Goal: Task Accomplishment & Management: Manage account settings

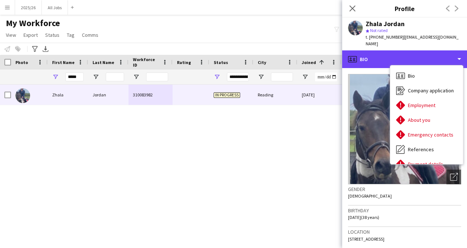
scroll to position [31, 0]
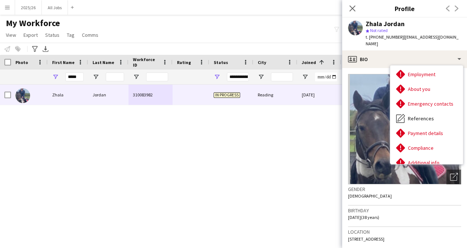
click at [324, 32] on div "My Workforce View Views Default view New view Update view Delete view Edit name…" at bounding box center [233, 30] width 467 height 25
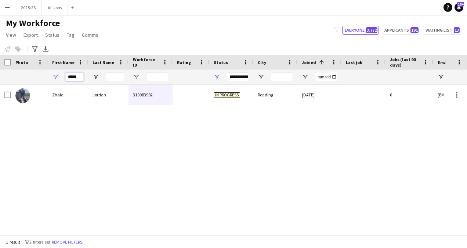
click at [82, 79] on input "*****" at bounding box center [74, 76] width 18 height 9
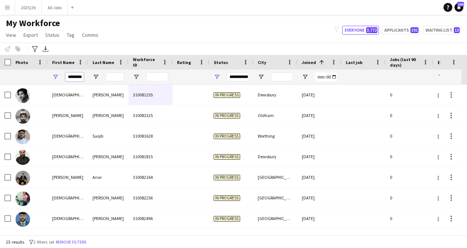
scroll to position [0, 7]
type input "********"
click at [117, 75] on input "Last Name Filter Input" at bounding box center [115, 76] width 18 height 9
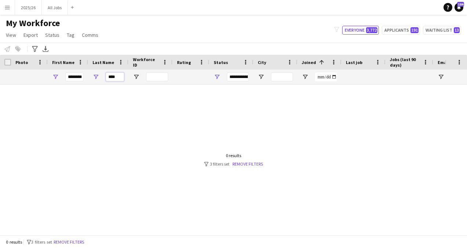
type input "****"
click at [241, 76] on div "**********" at bounding box center [238, 76] width 22 height 9
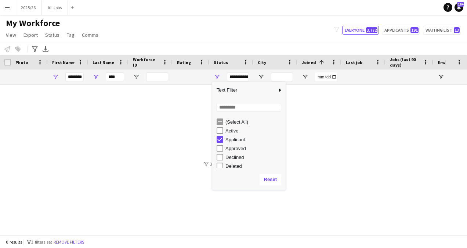
click at [221, 134] on div "Active" at bounding box center [251, 130] width 69 height 9
type input "**********"
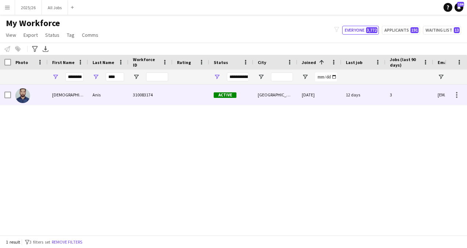
click at [168, 99] on div "310083174" at bounding box center [151, 95] width 44 height 20
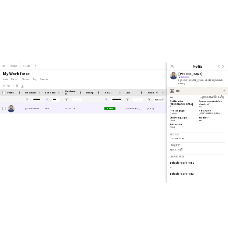
scroll to position [330, 0]
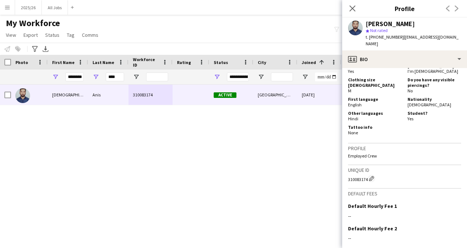
drag, startPoint x: 368, startPoint y: 172, endPoint x: 348, endPoint y: 174, distance: 19.6
click at [348, 175] on div "310083174 Edit crew unique ID" at bounding box center [404, 178] width 113 height 7
copy div "310083174"
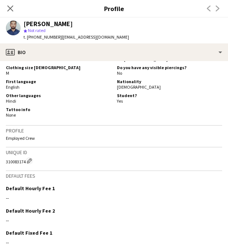
scroll to position [386, 0]
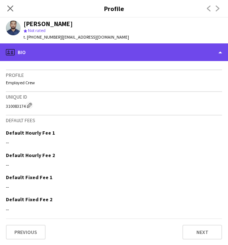
click at [85, 53] on div "profile Bio" at bounding box center [114, 52] width 228 height 18
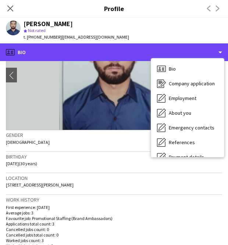
scroll to position [47, 0]
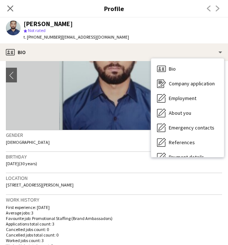
drag, startPoint x: 79, startPoint y: 186, endPoint x: 5, endPoint y: 183, distance: 73.5
click at [5, 183] on app-crew-profile-bio "chevron-left chevron-right Open photos pop-in Gender Male Birthday 13-07-1995 (…" at bounding box center [114, 153] width 228 height 184
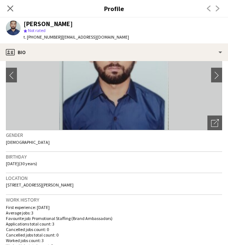
copy span "175C James Street, Glasgow, G40 1BT"
drag, startPoint x: 25, startPoint y: 164, endPoint x: 7, endPoint y: 161, distance: 18.7
click at [7, 161] on span "13-07-1995 (30 years)" at bounding box center [21, 164] width 31 height 6
click at [12, 166] on div "Birthday 13-07-1995 (30 years)" at bounding box center [114, 162] width 216 height 21
drag, startPoint x: 4, startPoint y: 162, endPoint x: 25, endPoint y: 164, distance: 20.7
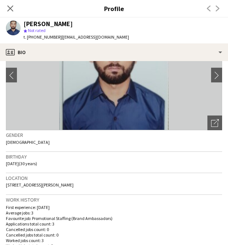
click at [25, 164] on app-crew-profile-bio "chevron-left chevron-right Open photos pop-in Gender Male Birthday 13-07-1995 (…" at bounding box center [114, 153] width 228 height 184
copy span "13-07-1995"
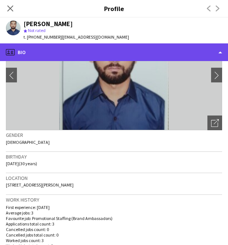
click at [108, 53] on div "profile Bio" at bounding box center [114, 52] width 228 height 18
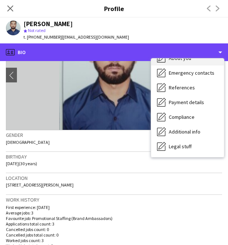
scroll to position [57, 0]
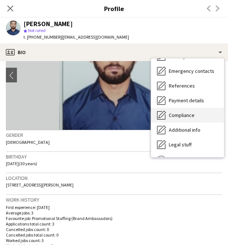
click at [184, 115] on span "Compliance" at bounding box center [182, 115] width 26 height 7
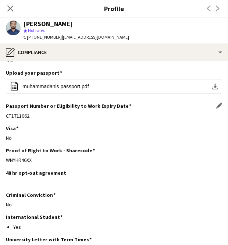
scroll to position [107, 0]
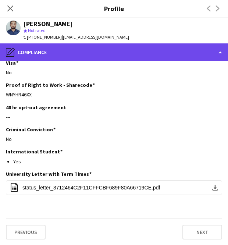
click at [108, 44] on div "pencil4 Compliance" at bounding box center [114, 52] width 228 height 18
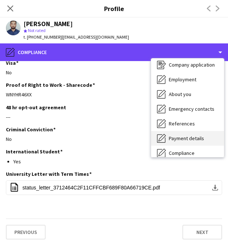
scroll to position [18, 0]
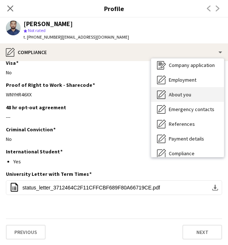
click at [181, 94] on span "About you" at bounding box center [180, 94] width 22 height 7
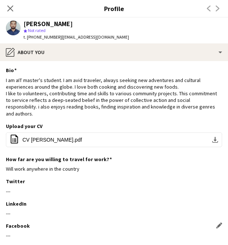
scroll to position [57, 0]
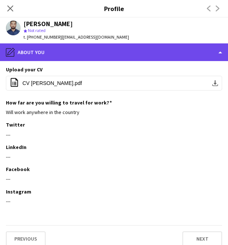
click at [109, 50] on div "pencil4 About you" at bounding box center [114, 52] width 228 height 18
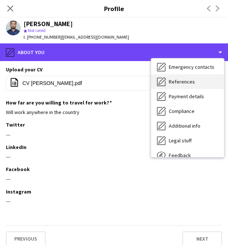
scroll to position [61, 0]
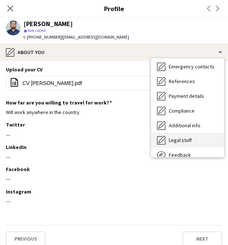
click at [190, 135] on div "Legal stuff Legal stuff" at bounding box center [187, 140] width 73 height 15
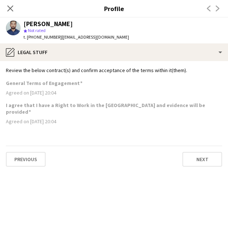
scroll to position [0, 0]
click at [114, 64] on app-section-data-types "Review the below contract(s) and confirm acceptance of the terms within it(them…" at bounding box center [114, 153] width 228 height 184
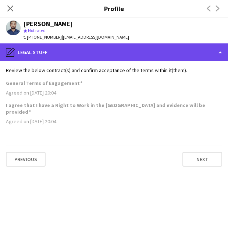
click at [136, 55] on div "pencil4 Legal stuff" at bounding box center [114, 52] width 228 height 18
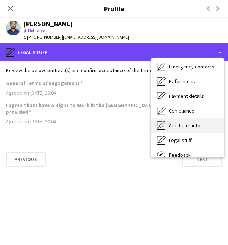
scroll to position [84, 0]
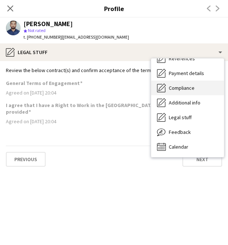
click at [177, 91] on div "Compliance Compliance" at bounding box center [187, 87] width 73 height 15
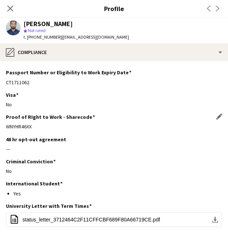
scroll to position [107, 0]
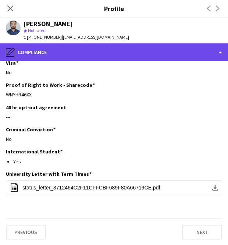
click at [126, 50] on div "pencil4 Compliance" at bounding box center [114, 52] width 228 height 18
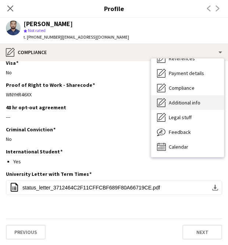
click at [183, 107] on div "Additional info Additional info" at bounding box center [187, 102] width 73 height 15
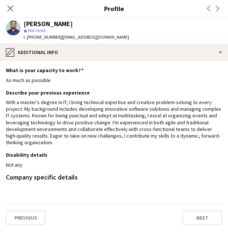
click at [107, 42] on div "Muhammad Anis star Not rated t. +447879359949 | anisibrahim494@gmail.com" at bounding box center [67, 31] width 135 height 26
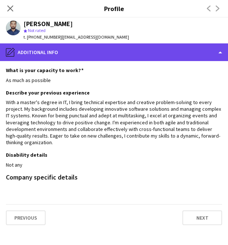
click at [127, 57] on div "pencil4 Additional info" at bounding box center [114, 52] width 228 height 18
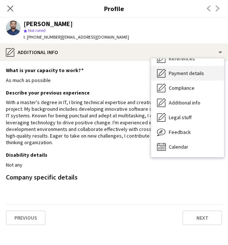
click at [172, 78] on div "Payment details Payment details" at bounding box center [187, 73] width 73 height 15
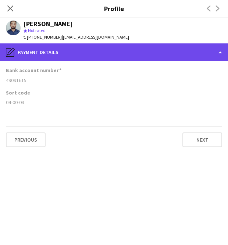
click at [153, 53] on div "pencil4 Payment details" at bounding box center [114, 52] width 228 height 18
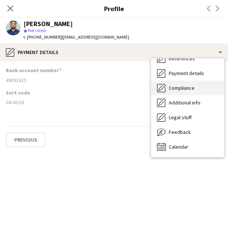
click at [182, 85] on span "Compliance" at bounding box center [182, 88] width 26 height 7
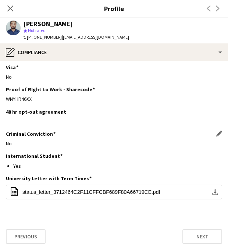
scroll to position [64, 0]
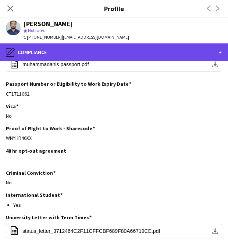
click at [141, 59] on div "pencil4 Compliance" at bounding box center [114, 52] width 228 height 18
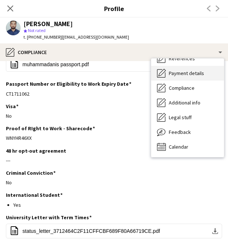
click at [184, 76] on span "Payment details" at bounding box center [186, 73] width 35 height 7
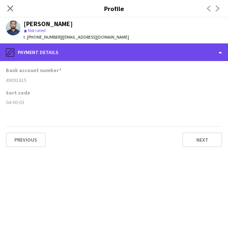
click at [97, 55] on div "pencil4 Payment details" at bounding box center [114, 52] width 228 height 18
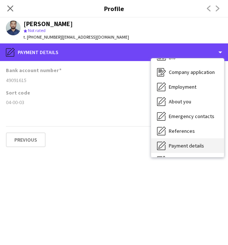
scroll to position [12, 0]
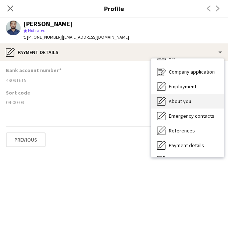
click at [181, 104] on span "About you" at bounding box center [180, 101] width 22 height 7
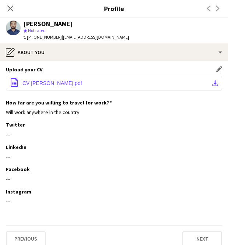
scroll to position [0, 0]
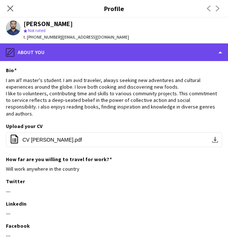
click at [146, 51] on div "pencil4 About you" at bounding box center [114, 52] width 228 height 18
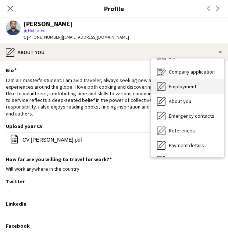
click at [180, 91] on div "Employment Employment" at bounding box center [187, 86] width 73 height 15
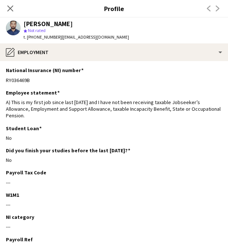
drag, startPoint x: 36, startPoint y: 79, endPoint x: 5, endPoint y: 77, distance: 31.0
click at [5, 77] on app-section-data-types "National Insurance (NI) number Edit this field RY036469B Employee statement Edi…" at bounding box center [114, 153] width 228 height 184
copy div "RY036469B"
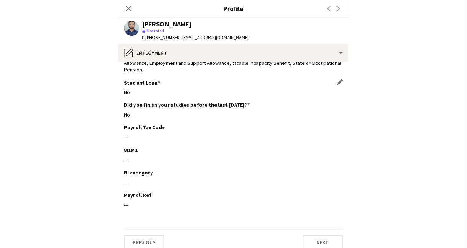
scroll to position [48, 0]
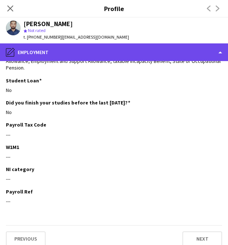
click at [124, 58] on div "pencil4 Employment" at bounding box center [114, 52] width 228 height 18
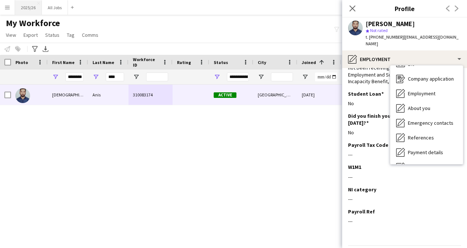
click at [33, 10] on button "2025/26 Close" at bounding box center [28, 7] width 27 height 14
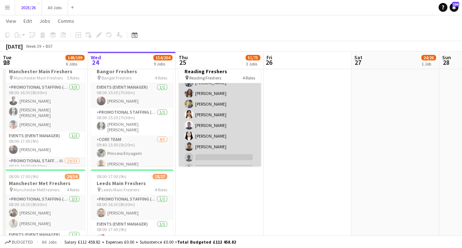
scroll to position [190, 0]
click at [213, 139] on app-card-role "Promotional Staffing (Brand Ambassadors) 1A 11/20 10:10-16:00 (5h50m) ! Gulhasi…" at bounding box center [220, 135] width 82 height 227
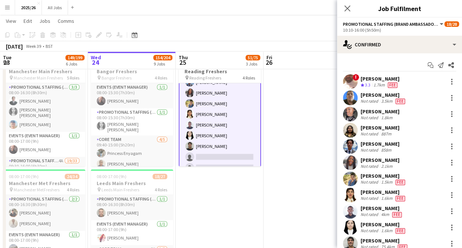
scroll to position [86, 0]
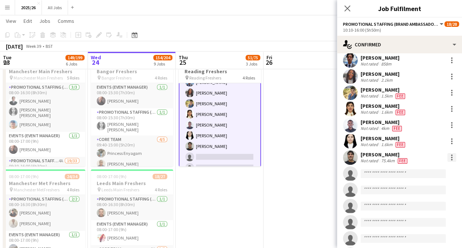
click at [447, 159] on div at bounding box center [451, 157] width 9 height 9
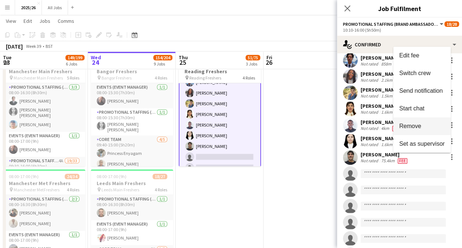
click at [409, 128] on span "Remove" at bounding box center [410, 126] width 22 height 6
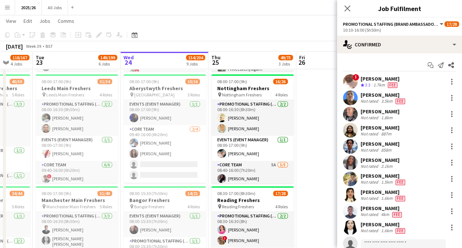
scroll to position [0, 234]
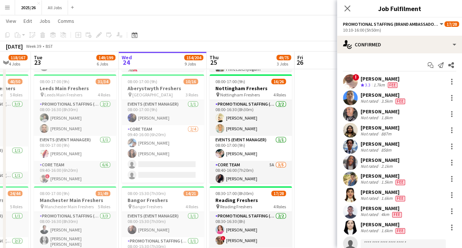
drag, startPoint x: 67, startPoint y: 131, endPoint x: 70, endPoint y: 201, distance: 70.6
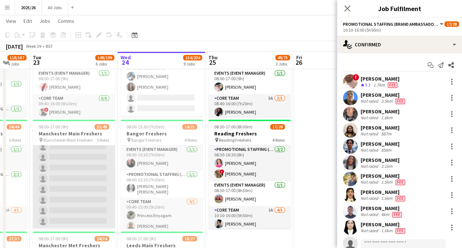
scroll to position [434, 0]
click at [68, 191] on app-card-role "Core Team 6A 7/11 09:40-16:00 (6h20m) ! Abraham Rugbere Efemena Asore Holli Ric…" at bounding box center [74, 184] width 82 height 132
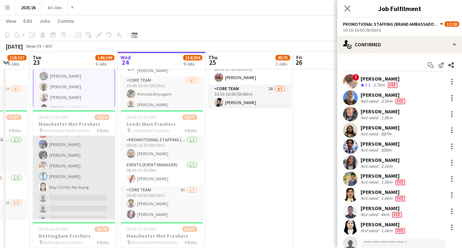
scroll to position [336, 0]
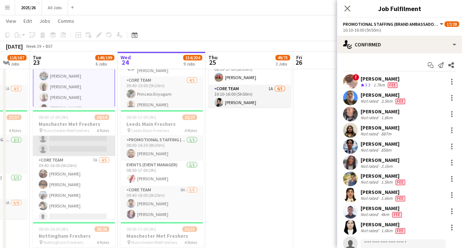
click at [73, 196] on app-card-role "Core Team 7A 4/5 09:40-16:00 (6h20m) Hannah Norris Gulbaz Khan Jack Blencowe An…" at bounding box center [74, 190] width 82 height 68
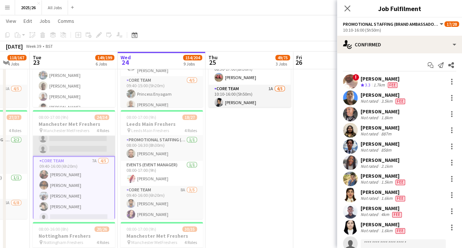
scroll to position [446, 0]
click at [90, 194] on app-card-role "Core Team 7A 4/5 09:40-16:00 (6h20m) Hannah Norris Gulbaz Khan Jack Blencowe An…" at bounding box center [74, 190] width 82 height 69
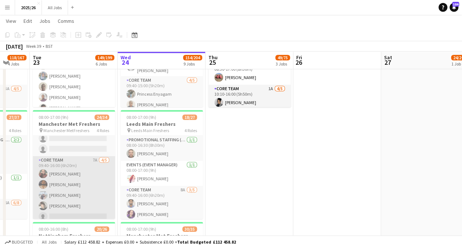
click at [73, 194] on app-card-role "Core Team 7A 4/5 09:40-16:00 (6h20m) Hannah Norris Gulbaz Khan Jack Blencowe An…" at bounding box center [74, 190] width 82 height 68
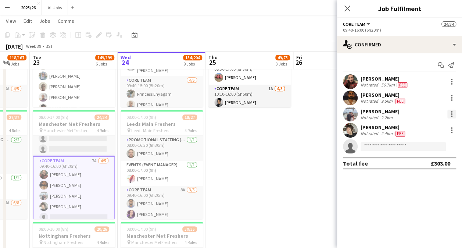
click at [453, 114] on div at bounding box center [451, 113] width 9 height 9
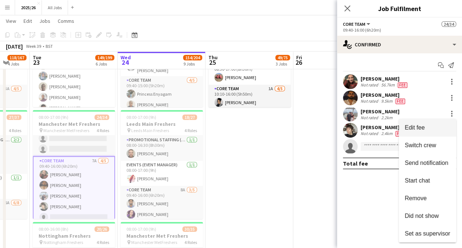
click at [426, 126] on span "Edit fee" at bounding box center [428, 127] width 46 height 7
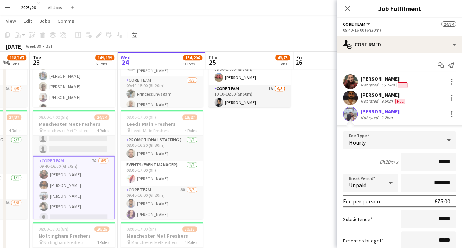
type input "******"
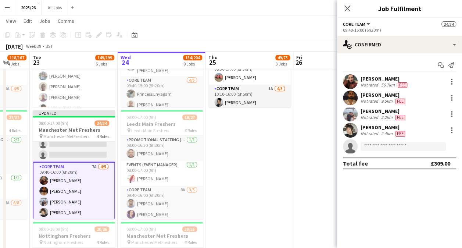
click at [348, 115] on app-user-avatar at bounding box center [350, 114] width 15 height 15
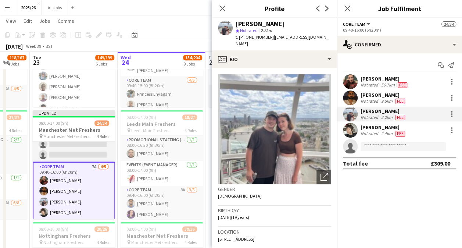
click at [68, 186] on app-card-role "Core Team 7A 4/5 09:40-16:00 (6h20m) Hannah Norris Gulbaz Khan Jack Blencowe An…" at bounding box center [74, 196] width 82 height 69
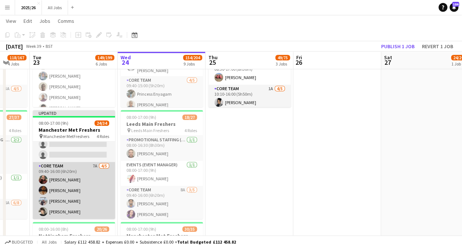
click at [68, 186] on app-card-role "Core Team 7A 4/5 09:40-16:00 (6h20m) Hannah Norris Gulbaz Khan Jack Blencowe An…" at bounding box center [74, 196] width 82 height 68
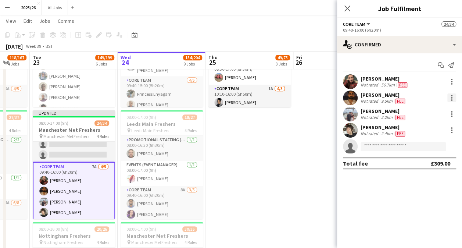
click at [450, 98] on div at bounding box center [451, 97] width 9 height 9
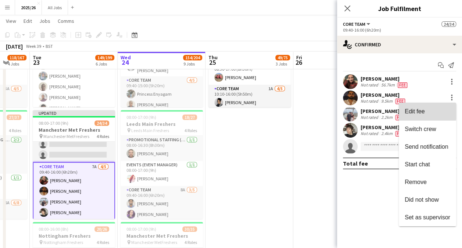
click at [426, 109] on span "Edit fee" at bounding box center [428, 111] width 46 height 7
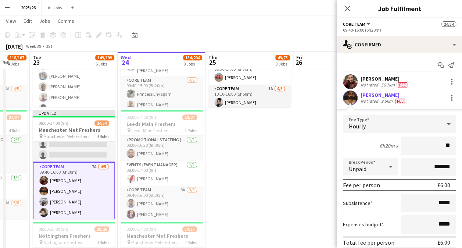
type input "***"
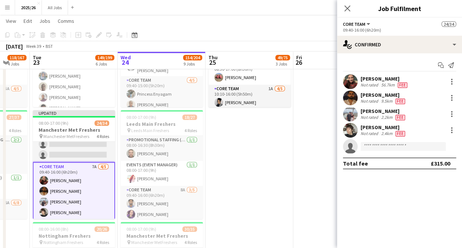
click at [340, 7] on div "Close pop-in" at bounding box center [347, 8] width 21 height 17
click at [345, 8] on icon "Close pop-in" at bounding box center [347, 8] width 7 height 7
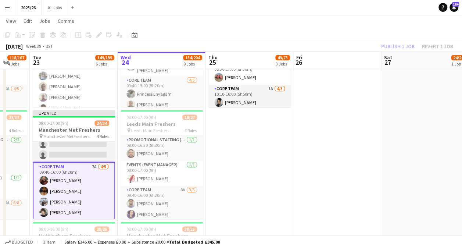
click at [401, 44] on div "Publish 1 job Revert 1 job" at bounding box center [417, 47] width 90 height 10
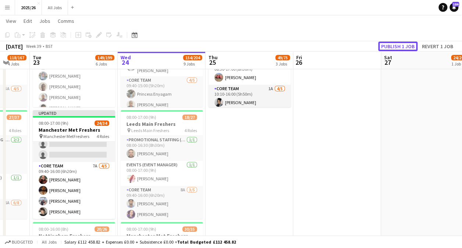
click at [401, 44] on button "Publish 1 job" at bounding box center [397, 47] width 39 height 10
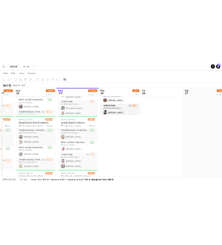
scroll to position [0, 0]
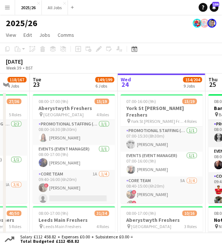
click at [10, 9] on button "Menu" at bounding box center [7, 7] width 15 height 15
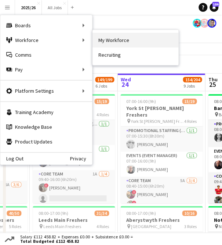
click at [100, 43] on link "My Workforce" at bounding box center [136, 40] width 86 height 15
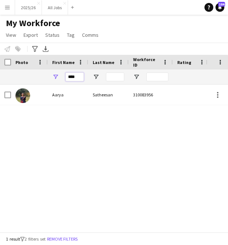
click at [67, 75] on input "****" at bounding box center [74, 76] width 18 height 9
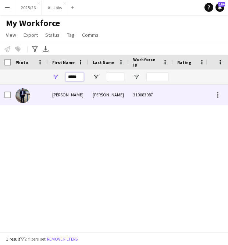
type input "*****"
click at [98, 94] on div "[PERSON_NAME]" at bounding box center [108, 95] width 40 height 20
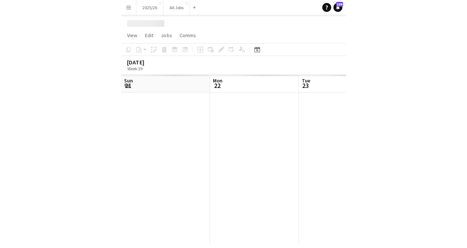
scroll to position [0, 176]
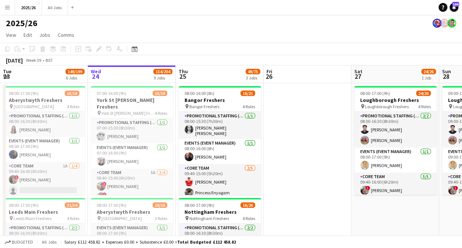
click at [6, 7] on app-icon "Menu" at bounding box center [7, 7] width 6 height 6
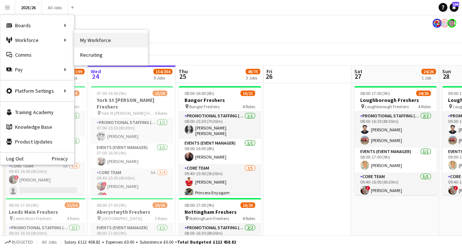
click at [81, 40] on link "My Workforce" at bounding box center [110, 40] width 73 height 15
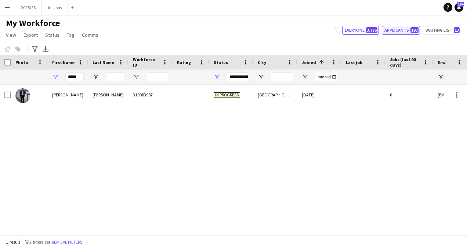
click at [397, 29] on button "Applicants 193" at bounding box center [401, 30] width 38 height 9
type input "**********"
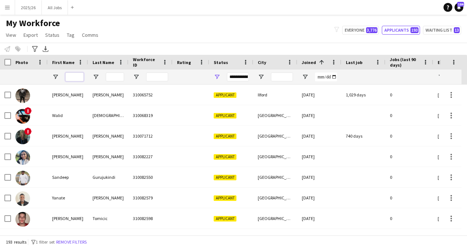
click at [75, 73] on input "First Name Filter Input" at bounding box center [74, 76] width 18 height 9
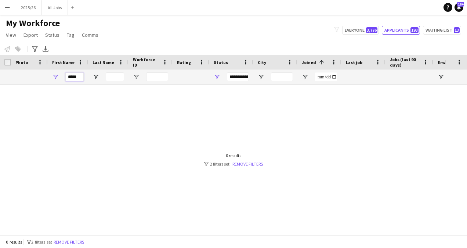
type input "*****"
click at [186, 39] on div "My Workforce View Views Default view New view Update view Delete view Edit name…" at bounding box center [233, 30] width 467 height 25
click at [243, 75] on div "**********" at bounding box center [238, 76] width 22 height 9
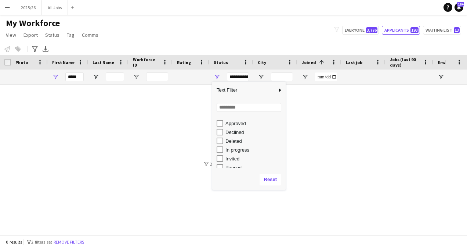
scroll to position [27, 0]
type input "**********"
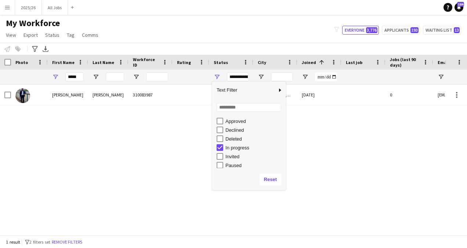
click at [148, 30] on div "My Workforce View Views Default view New view Update view Delete view Edit name…" at bounding box center [233, 30] width 467 height 25
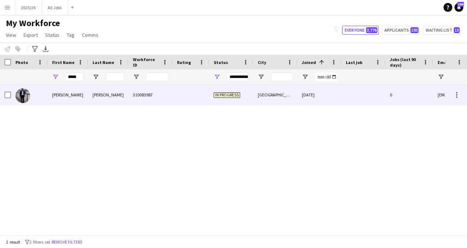
click at [188, 90] on div at bounding box center [191, 95] width 37 height 20
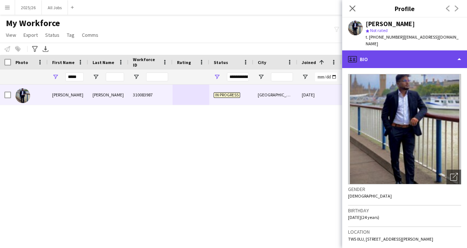
click at [417, 58] on div "profile Bio" at bounding box center [404, 59] width 125 height 18
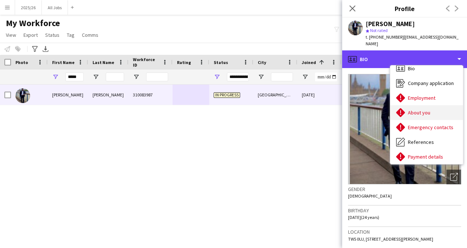
scroll to position [0, 0]
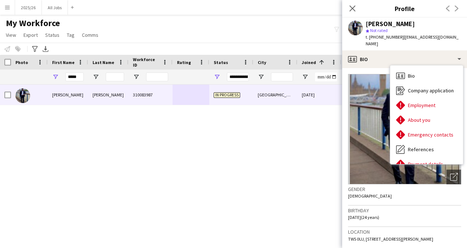
click at [237, 29] on div "My Workforce View Views Default view New view Update view Delete view Edit name…" at bounding box center [233, 30] width 467 height 25
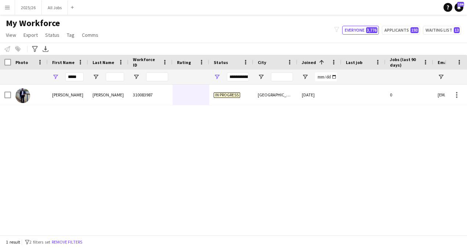
click at [410, 24] on div "My Workforce View Views Default view New view Update view Delete view Edit name…" at bounding box center [233, 30] width 467 height 25
click at [407, 29] on button "Applicants 193" at bounding box center [401, 30] width 38 height 9
type input "**********"
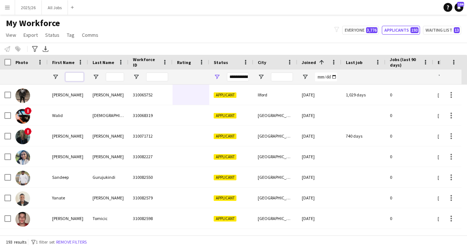
click at [76, 76] on input "First Name Filter Input" at bounding box center [74, 76] width 18 height 9
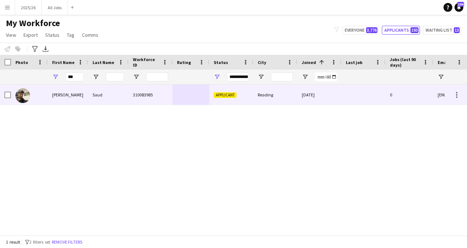
click at [89, 87] on div "Saud" at bounding box center [108, 95] width 40 height 20
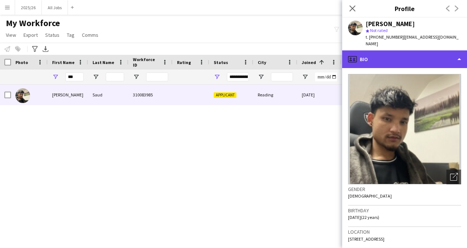
click at [392, 55] on div "profile Bio" at bounding box center [404, 59] width 125 height 18
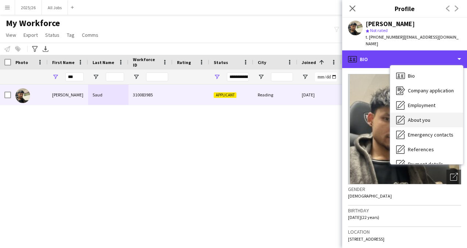
scroll to position [84, 0]
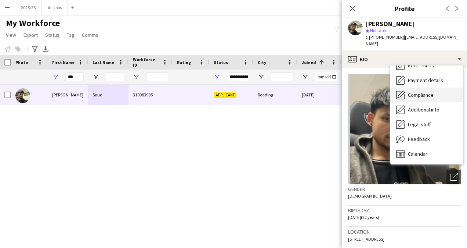
click at [412, 91] on span "Compliance" at bounding box center [421, 94] width 26 height 7
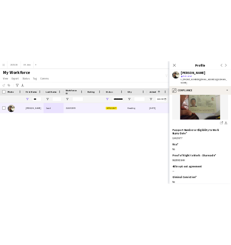
scroll to position [125, 0]
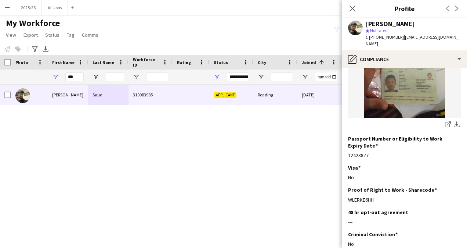
drag, startPoint x: 377, startPoint y: 186, endPoint x: 347, endPoint y: 186, distance: 30.1
click at [347, 186] on app-section-data-types "Nationality Edit this field Nepalese Permission to Work in the UK Edit this fie…" at bounding box center [404, 158] width 125 height 180
copy div "WLERKE6HH"
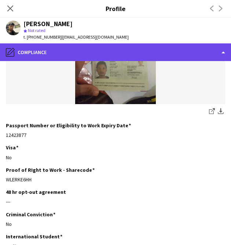
click at [143, 47] on div "pencil4 Compliance" at bounding box center [115, 52] width 231 height 18
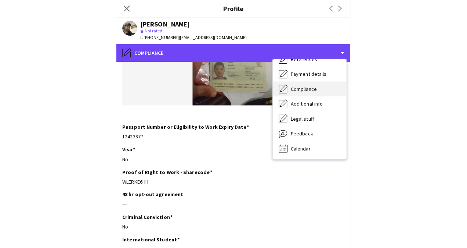
scroll to position [0, 0]
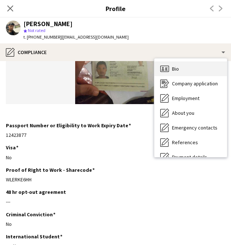
click at [182, 75] on div "Bio Bio" at bounding box center [191, 68] width 73 height 15
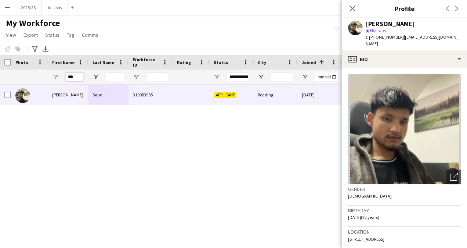
click at [74, 77] on input "***" at bounding box center [74, 76] width 18 height 9
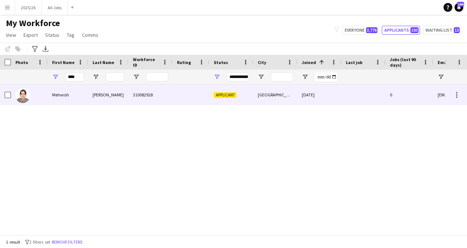
click at [138, 102] on div "310082928" at bounding box center [151, 95] width 44 height 20
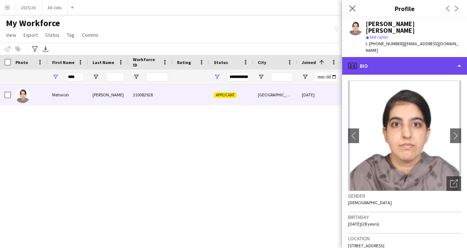
click at [406, 57] on div "profile Bio" at bounding box center [404, 66] width 125 height 18
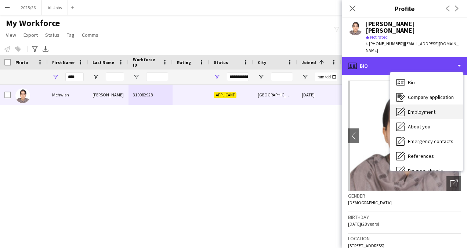
scroll to position [84, 0]
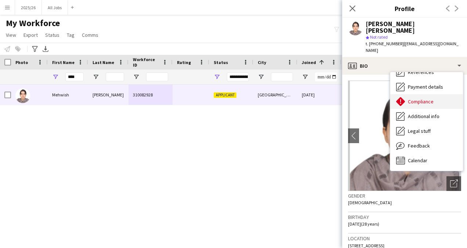
click at [434, 98] on span "Compliance" at bounding box center [421, 101] width 26 height 7
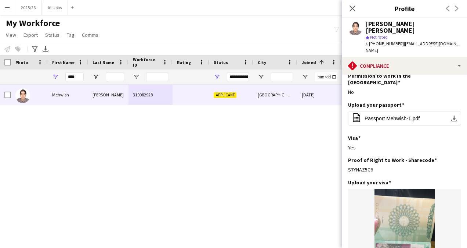
scroll to position [29, 0]
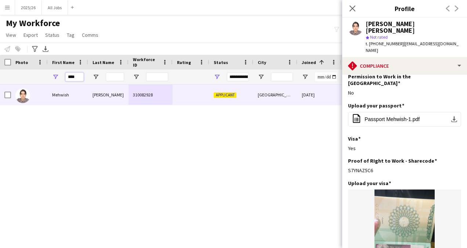
click at [80, 78] on input "****" at bounding box center [74, 76] width 18 height 9
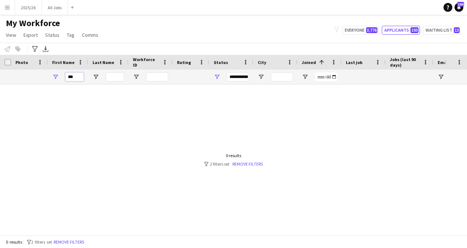
type input "***"
click at [403, 29] on button "Applicants 193" at bounding box center [401, 30] width 38 height 9
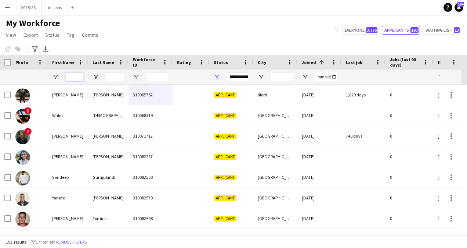
click at [65, 75] on input "First Name Filter Input" at bounding box center [74, 76] width 18 height 9
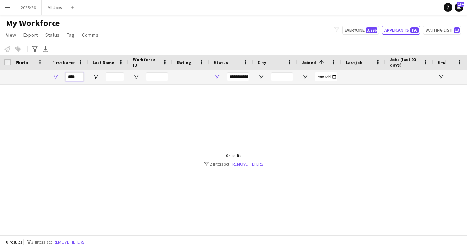
type input "****"
click at [240, 79] on div "**********" at bounding box center [238, 76] width 22 height 9
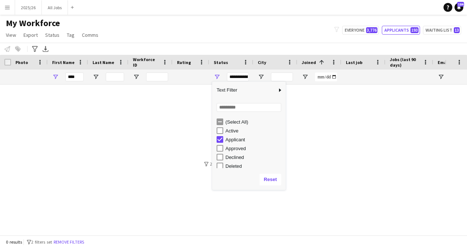
scroll to position [46, 0]
type input "**********"
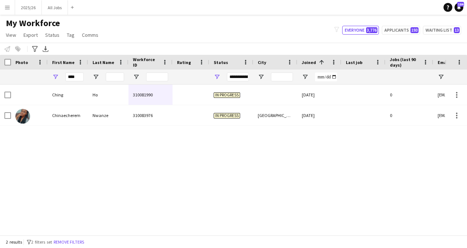
click at [218, 27] on div "My Workforce View Views Default view New view Update view Delete view Edit name…" at bounding box center [233, 30] width 467 height 25
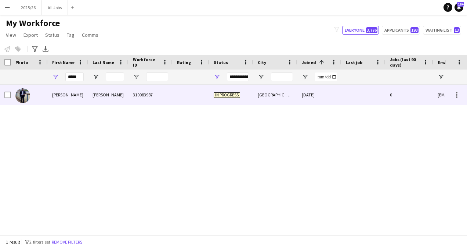
click at [211, 102] on div "In progress" at bounding box center [231, 95] width 44 height 20
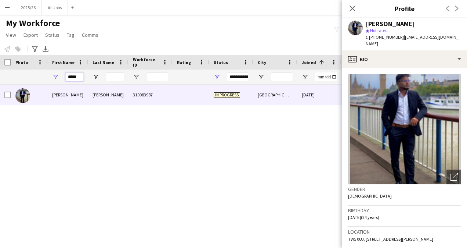
click at [77, 73] on input "*****" at bounding box center [74, 76] width 18 height 9
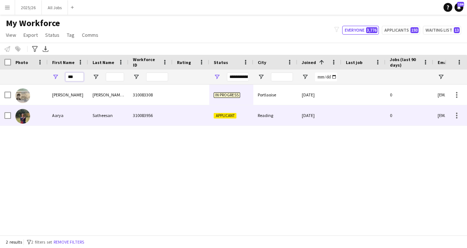
type input "***"
click at [116, 108] on div "Satheesan" at bounding box center [108, 115] width 40 height 20
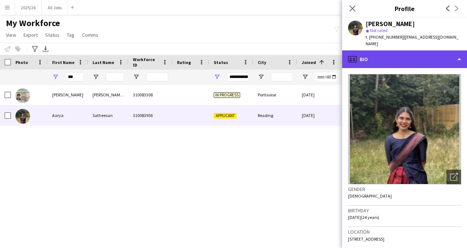
click at [394, 64] on div "profile Bio" at bounding box center [404, 59] width 125 height 18
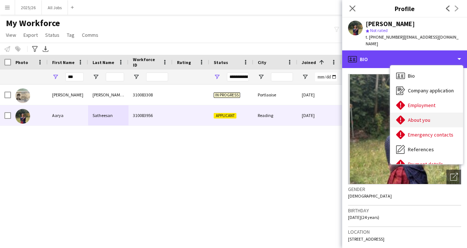
scroll to position [1, 0]
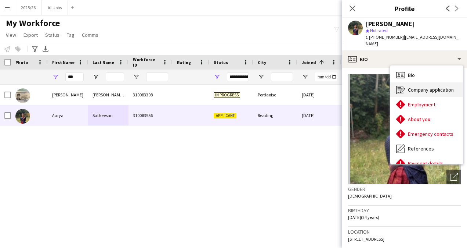
click at [417, 94] on div "Company application Company application" at bounding box center [427, 89] width 73 height 15
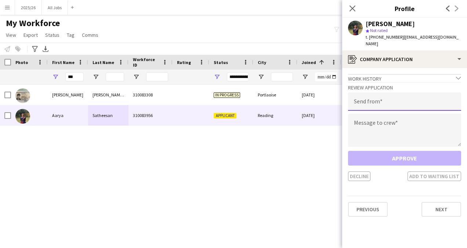
click at [395, 98] on input "email" at bounding box center [404, 101] width 113 height 18
type input "**********"
click at [390, 148] on div "**********" at bounding box center [404, 131] width 113 height 99
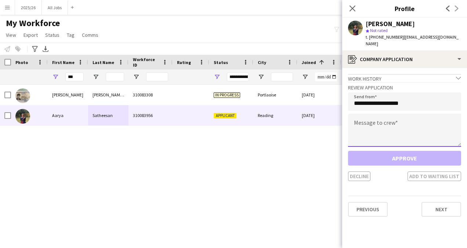
click at [389, 132] on textarea at bounding box center [404, 130] width 113 height 33
paste textarea "**********"
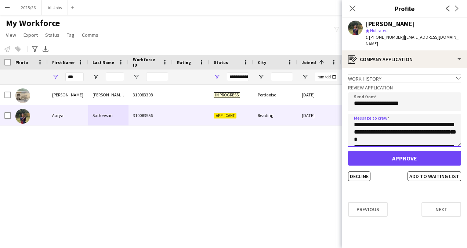
scroll to position [144, 0]
type textarea "**********"
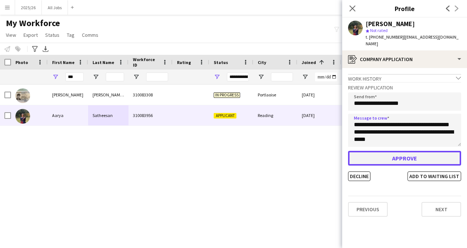
click at [403, 162] on button "Approve" at bounding box center [404, 158] width 113 height 15
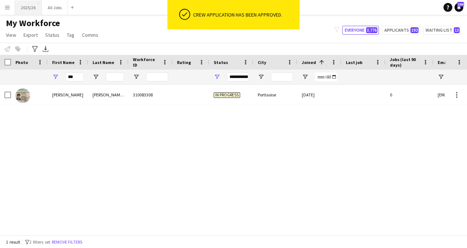
click at [25, 13] on button "2025/26 Close" at bounding box center [28, 7] width 27 height 14
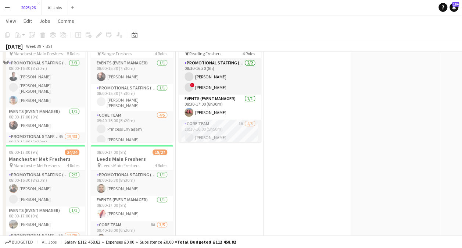
scroll to position [198, 0]
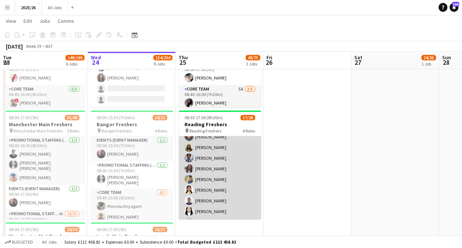
click at [212, 178] on app-card-role "Promotional Staffing (Brand Ambassadors) 1A 10/20 10:10-16:00 (5h50m) ! Gulhasi…" at bounding box center [220, 210] width 82 height 227
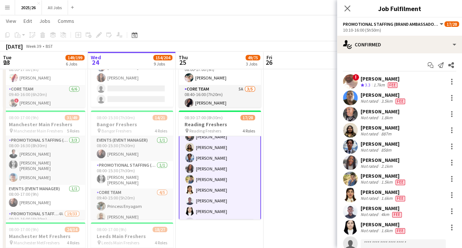
scroll to position [65, 0]
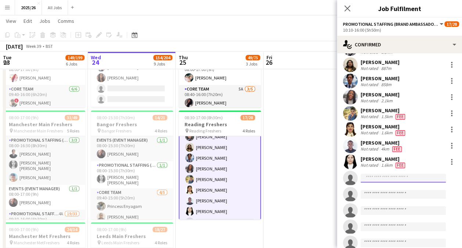
type input "****"
click at [447, 162] on div at bounding box center [451, 161] width 9 height 9
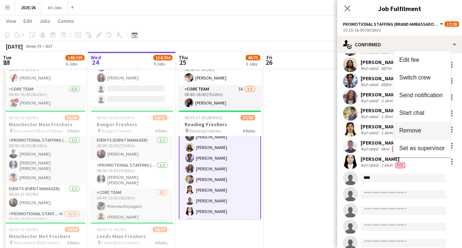
click at [417, 132] on span "Remove" at bounding box center [410, 130] width 22 height 6
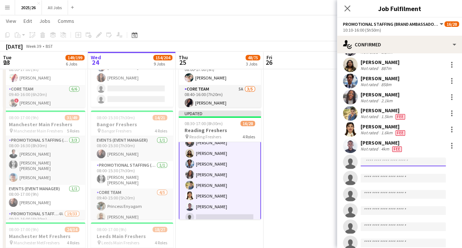
click at [394, 160] on input at bounding box center [402, 161] width 85 height 9
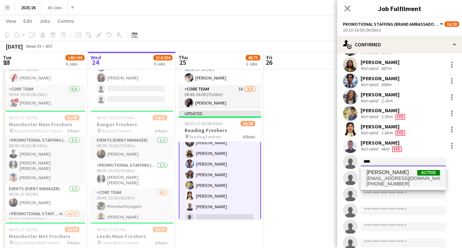
type input "****"
click at [396, 173] on span "Aarya Satheesan" at bounding box center [387, 172] width 42 height 6
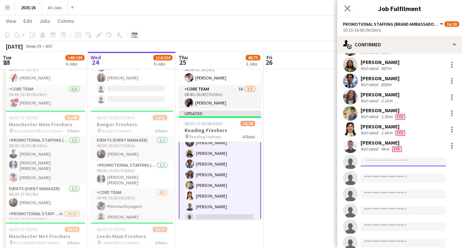
scroll to position [0, 0]
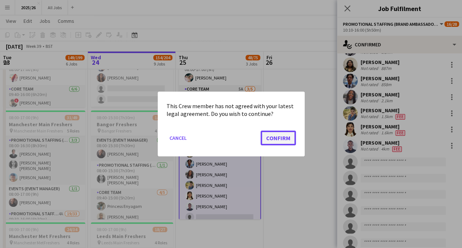
click at [287, 139] on button "Confirm" at bounding box center [278, 137] width 35 height 15
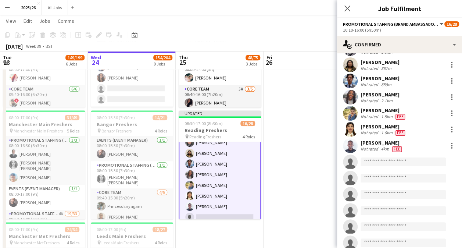
scroll to position [198, 0]
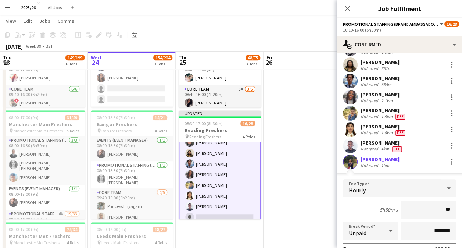
type input "***"
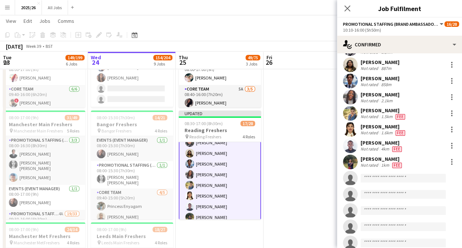
click at [352, 164] on app-user-avatar at bounding box center [350, 161] width 15 height 15
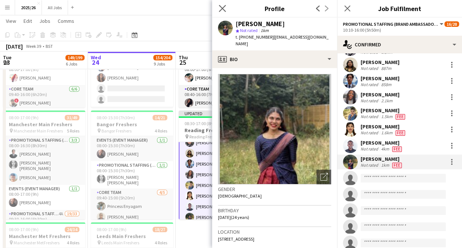
click at [223, 12] on app-icon "Close pop-in" at bounding box center [222, 8] width 11 height 11
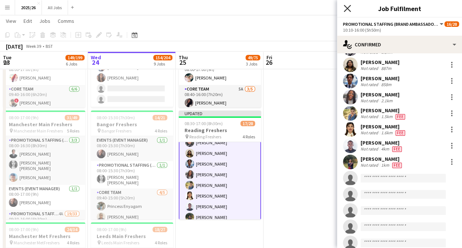
click at [350, 9] on icon "Close pop-in" at bounding box center [347, 8] width 7 height 7
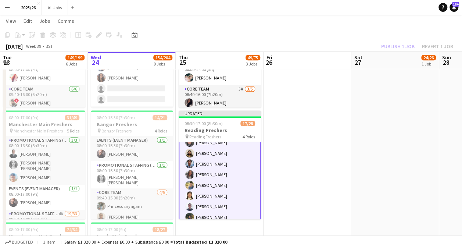
click at [388, 46] on div "Publish 1 job Revert 1 job" at bounding box center [417, 47] width 90 height 10
click at [388, 46] on button "Publish 1 job" at bounding box center [397, 47] width 39 height 10
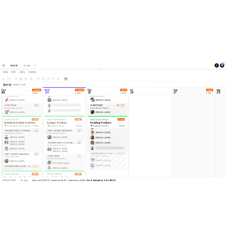
scroll to position [81, 0]
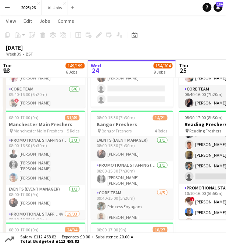
click at [5, 7] on app-icon "Menu" at bounding box center [7, 7] width 6 height 6
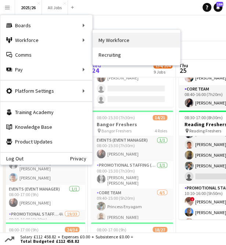
click at [101, 42] on link "My Workforce" at bounding box center [136, 40] width 87 height 15
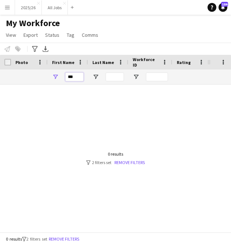
click at [80, 76] on input "***" at bounding box center [74, 76] width 18 height 9
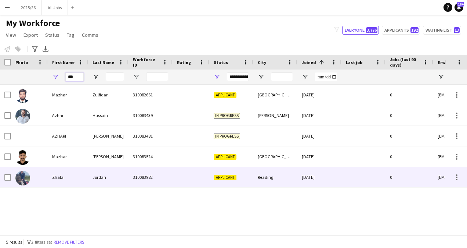
type input "***"
click at [257, 174] on div "Reading" at bounding box center [276, 177] width 44 height 20
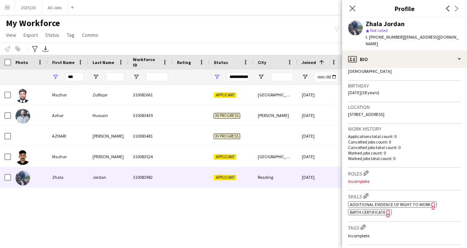
scroll to position [125, 0]
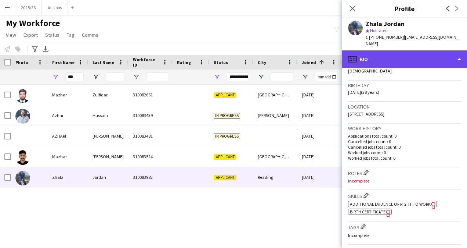
click at [404, 53] on div "profile Bio" at bounding box center [404, 59] width 125 height 18
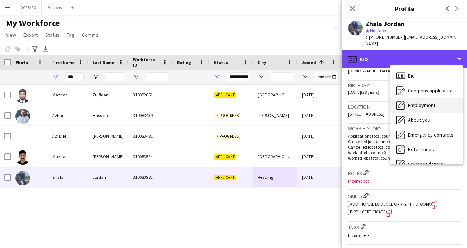
scroll to position [69, 0]
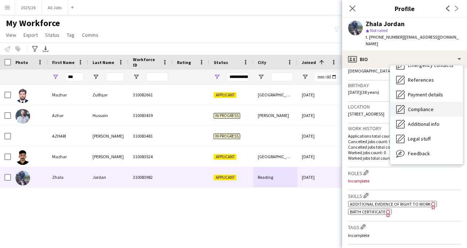
click at [425, 106] on span "Compliance" at bounding box center [421, 109] width 26 height 7
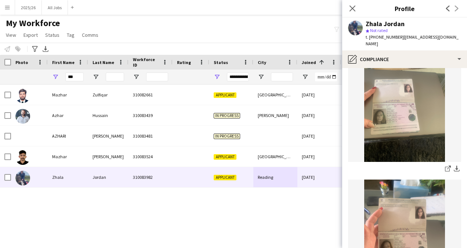
scroll to position [90, 0]
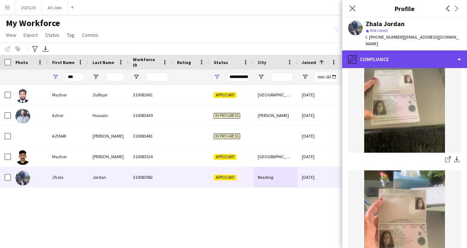
click at [400, 55] on div "pencil4 Compliance" at bounding box center [404, 59] width 125 height 18
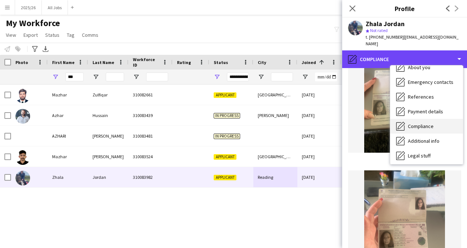
scroll to position [10, 0]
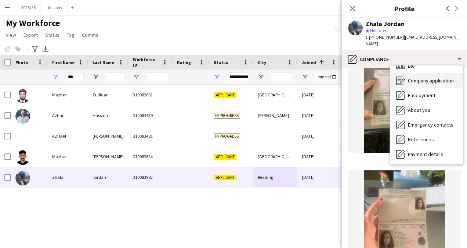
click at [419, 77] on span "Company application" at bounding box center [431, 80] width 46 height 7
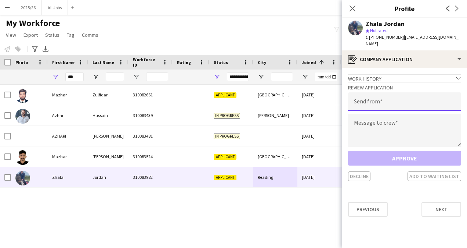
click at [377, 98] on input "email" at bounding box center [404, 101] width 113 height 18
type input "**********"
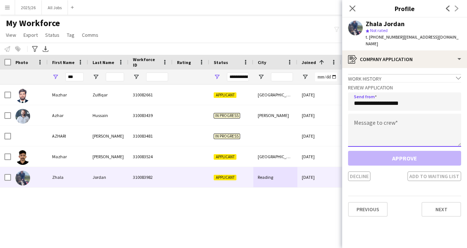
click at [370, 120] on textarea at bounding box center [404, 130] width 113 height 33
paste textarea "**********"
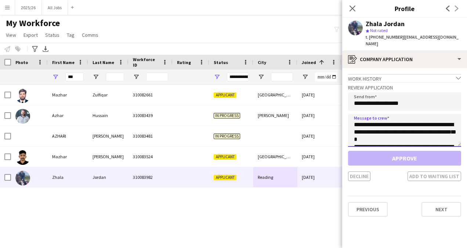
scroll to position [144, 0]
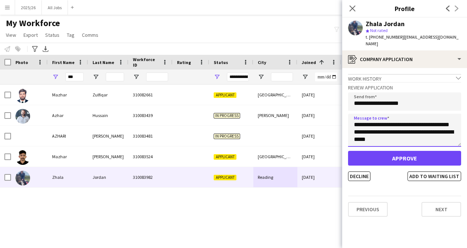
type textarea "**********"
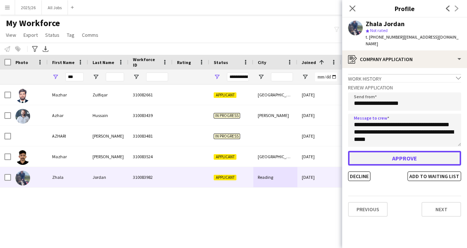
click at [396, 151] on button "Approve" at bounding box center [404, 158] width 113 height 15
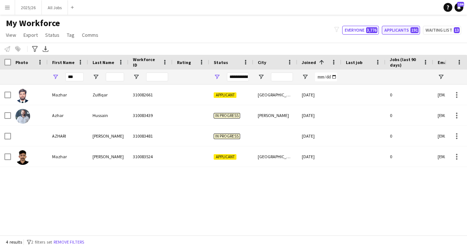
click at [400, 31] on button "Applicants 191" at bounding box center [401, 30] width 38 height 9
type input "**********"
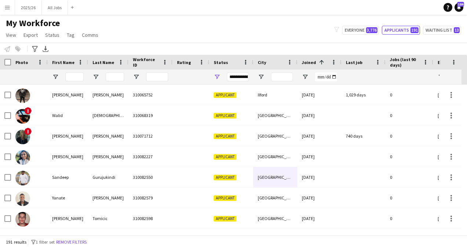
drag, startPoint x: 400, startPoint y: 31, endPoint x: 281, endPoint y: 104, distance: 140.1
click at [281, 104] on main "My Workforce View Views Default view New view Update view Delete view Edit name…" at bounding box center [233, 126] width 467 height 223
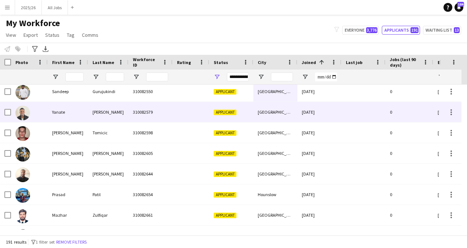
scroll to position [86, 0]
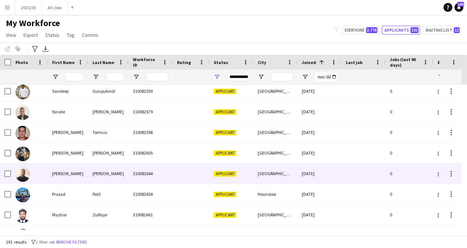
click at [279, 175] on div "Dagenham" at bounding box center [276, 173] width 44 height 20
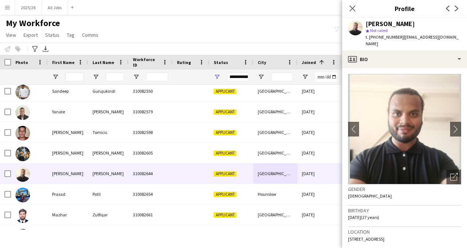
click at [289, 69] on div "City" at bounding box center [275, 62] width 35 height 15
click at [286, 73] on input "City Filter Input" at bounding box center [282, 76] width 22 height 9
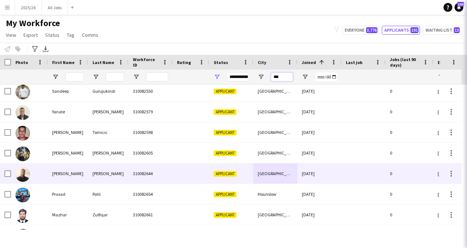
scroll to position [0, 0]
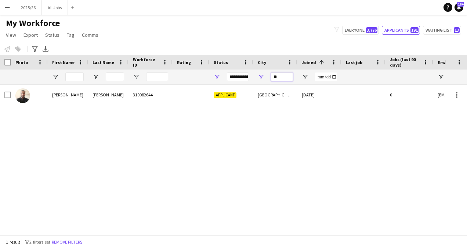
type input "*"
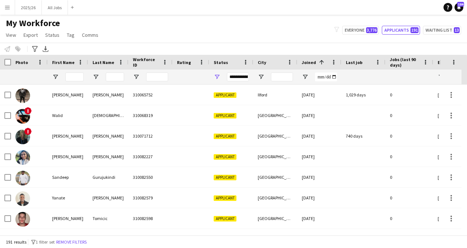
click at [322, 67] on div "Joined 1" at bounding box center [315, 62] width 26 height 11
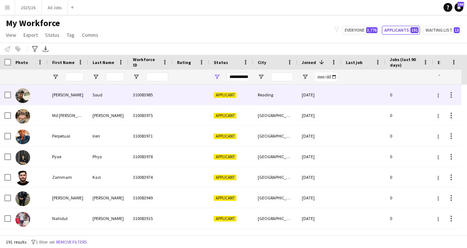
click at [295, 98] on div "Reading" at bounding box center [276, 95] width 44 height 20
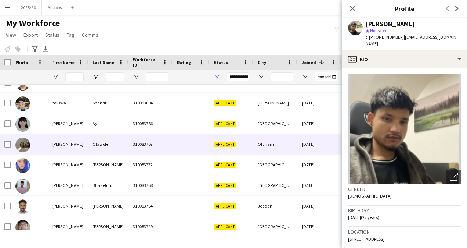
scroll to position [672, 0]
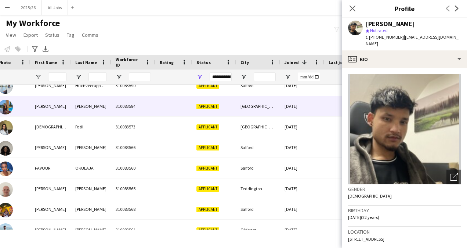
click at [259, 113] on div "London" at bounding box center [258, 106] width 44 height 20
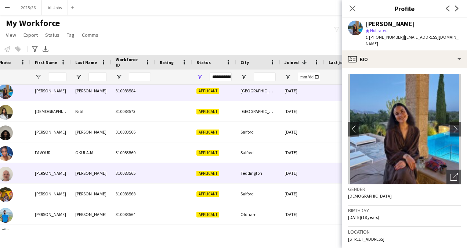
click at [165, 176] on div at bounding box center [173, 173] width 37 height 20
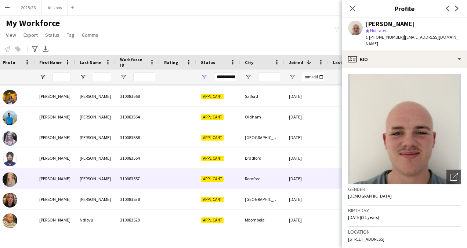
scroll to position [1473, 0]
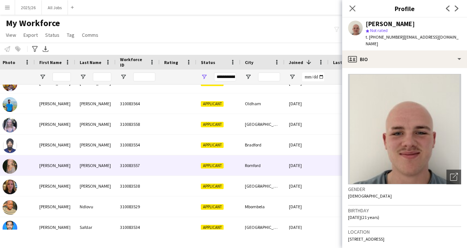
click at [231, 164] on div "Applicant" at bounding box center [219, 165] width 44 height 20
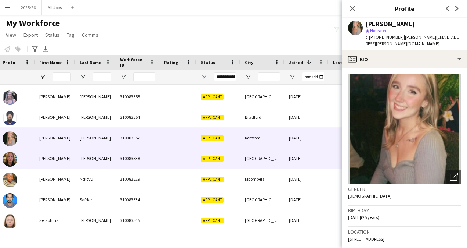
scroll to position [1502, 0]
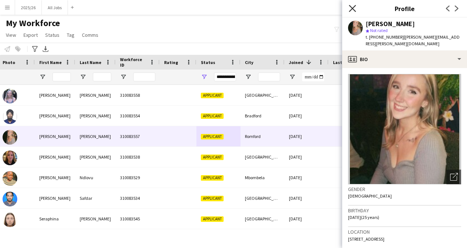
click at [351, 8] on icon "Close pop-in" at bounding box center [352, 8] width 7 height 7
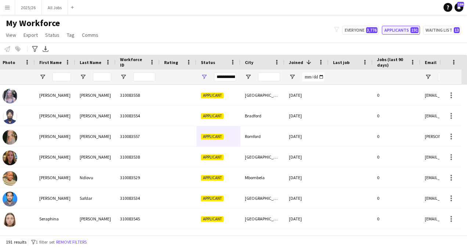
click at [393, 26] on button "Applicants 191" at bounding box center [401, 30] width 38 height 9
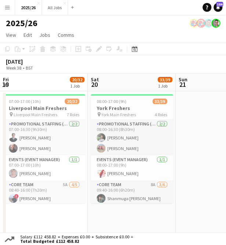
scroll to position [0, 228]
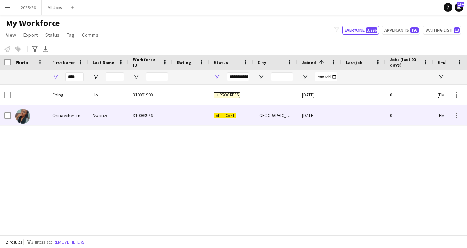
click at [250, 118] on div "Applicant" at bounding box center [231, 115] width 44 height 20
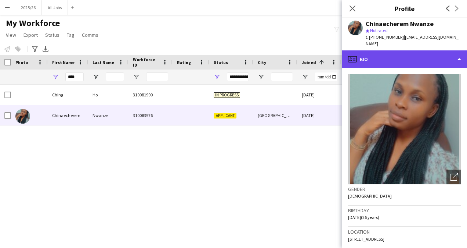
click at [421, 57] on div "profile Bio" at bounding box center [404, 59] width 125 height 18
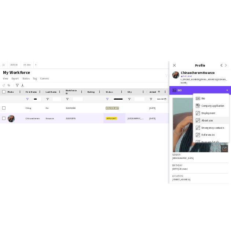
scroll to position [84, 0]
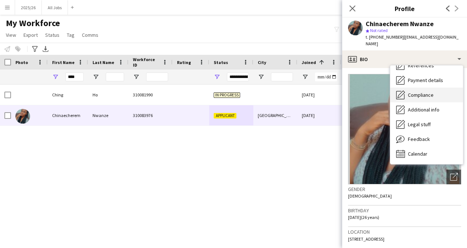
click at [426, 91] on span "Compliance" at bounding box center [421, 94] width 26 height 7
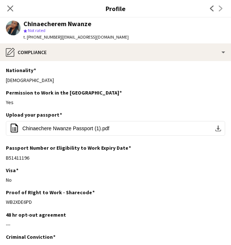
drag, startPoint x: 35, startPoint y: 202, endPoint x: 3, endPoint y: 198, distance: 32.6
click at [3, 198] on app-section-data-types "Nationality Edit this field Nigerian Permission to Work in the [GEOGRAPHIC_DATA…" at bounding box center [115, 153] width 231 height 184
copy div "WB2XDE6PD"
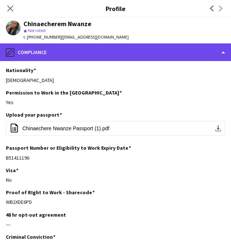
click at [137, 54] on div "pencil4 Compliance" at bounding box center [115, 52] width 231 height 18
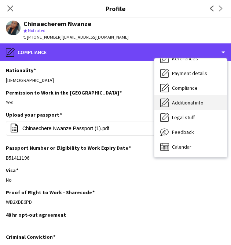
scroll to position [0, 0]
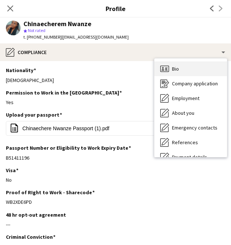
click at [186, 63] on div "Bio Bio" at bounding box center [191, 68] width 73 height 15
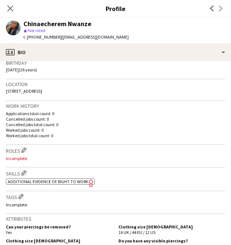
scroll to position [147, 0]
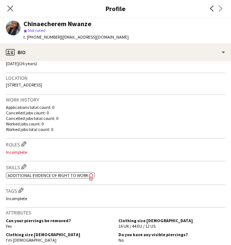
click at [29, 164] on h3 "Skills Edit crew company skills" at bounding box center [116, 167] width 220 height 8
click at [26, 166] on app-icon "Edit crew company skills" at bounding box center [23, 166] width 5 height 5
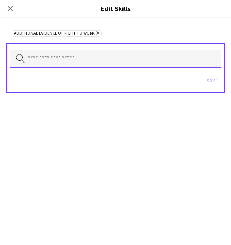
click at [81, 58] on input "text" at bounding box center [115, 59] width 211 height 18
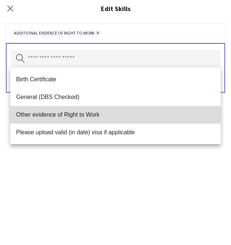
click at [85, 116] on span "Other evidence of Right to Work" at bounding box center [115, 114] width 199 height 7
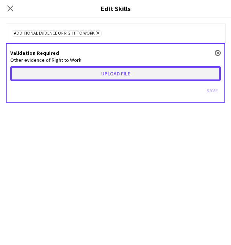
click at [119, 68] on button "Upload file" at bounding box center [115, 73] width 211 height 15
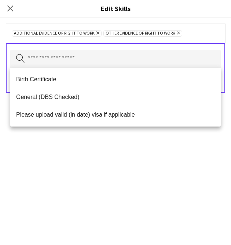
click at [169, 140] on div "Additional evidence of Right to Work Remove Other evidence of Right to Work Rem…" at bounding box center [115, 131] width 231 height 227
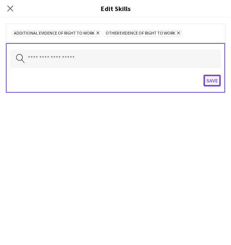
click at [212, 80] on button "Save" at bounding box center [212, 81] width 17 height 12
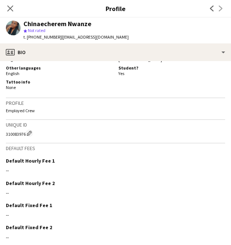
scroll to position [377, 0]
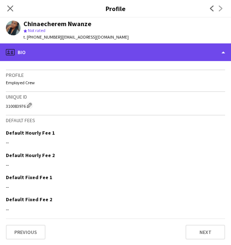
click at [149, 54] on div "profile Bio" at bounding box center [115, 52] width 231 height 18
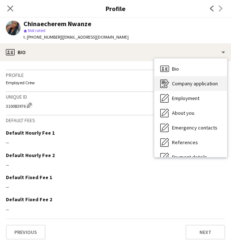
click at [183, 89] on div "Company application Company application" at bounding box center [191, 83] width 73 height 15
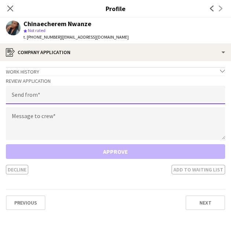
click at [144, 96] on input "email" at bounding box center [116, 95] width 220 height 18
type input "**********"
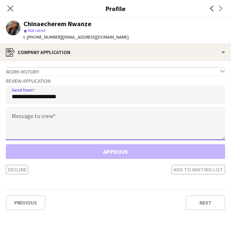
click at [51, 114] on textarea at bounding box center [116, 123] width 220 height 33
paste textarea "**********"
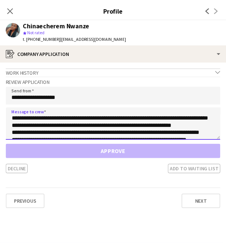
scroll to position [71, 0]
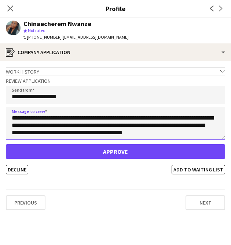
type textarea "**********"
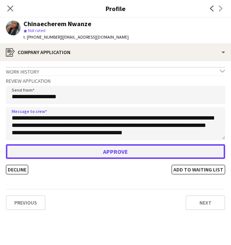
click at [89, 150] on button "Approve" at bounding box center [116, 151] width 220 height 15
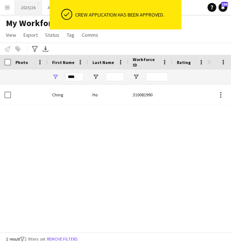
click at [29, 11] on button "2025/26 Close" at bounding box center [28, 7] width 27 height 14
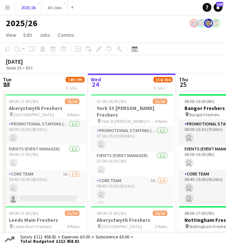
scroll to position [0, 251]
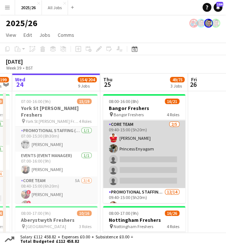
click at [144, 172] on app-card-role "Core Team 2/5 09:40-15:00 (5h20m) Annes Louis Princess Enyagam single-neutral-a…" at bounding box center [144, 154] width 82 height 68
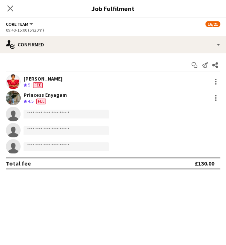
scroll to position [53, 0]
click at [94, 114] on input at bounding box center [66, 113] width 85 height 9
click at [10, 13] on div "Close pop-in" at bounding box center [10, 8] width 21 height 17
click at [9, 9] on icon "Close pop-in" at bounding box center [10, 8] width 7 height 7
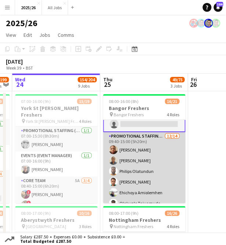
click at [140, 164] on app-card-role "Promotional Staffing (Brand Ambassadors) 12/14 09:40-15:00 (5h20m) Folakemi Aru…" at bounding box center [144, 215] width 82 height 166
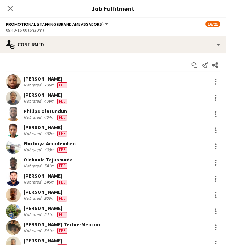
scroll to position [76, 0]
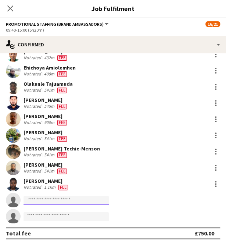
click at [73, 197] on input at bounding box center [66, 199] width 85 height 9
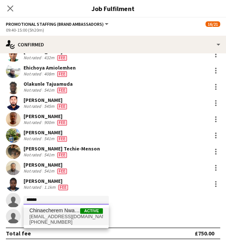
type input "******"
click at [59, 216] on span "chinaecherem246@gmail.com" at bounding box center [65, 216] width 73 height 6
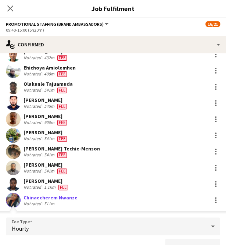
scroll to position [85, 0]
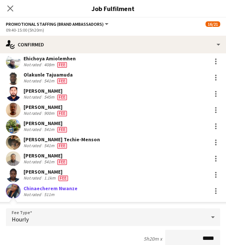
type input "******"
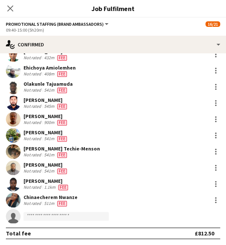
scroll to position [145, 0]
click at [10, 4] on app-icon "Close pop-in" at bounding box center [10, 8] width 11 height 11
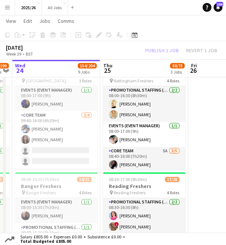
click at [154, 51] on div "Publish 1 job Revert 1 job" at bounding box center [181, 50] width 90 height 8
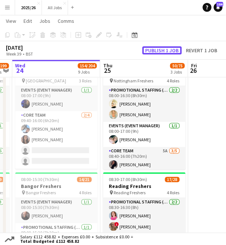
click at [154, 51] on button "Publish 1 job" at bounding box center [161, 50] width 39 height 8
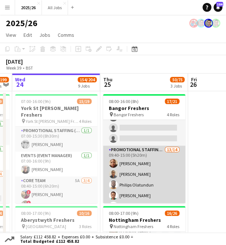
scroll to position [93, 0]
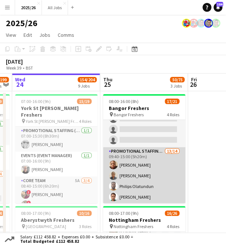
click at [143, 167] on app-card-role "Promotional Staffing (Brand Ambassadors) 13/14 09:40-15:00 (5h20m) Folakemi Aru…" at bounding box center [144, 230] width 82 height 166
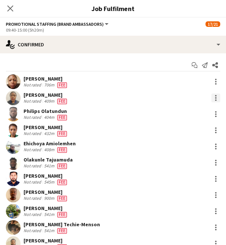
click at [211, 97] on div at bounding box center [215, 97] width 9 height 9
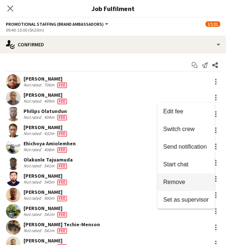
click at [184, 175] on button "Remove" at bounding box center [185, 182] width 57 height 18
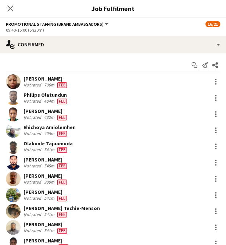
click at [13, 193] on app-user-avatar at bounding box center [13, 194] width 15 height 15
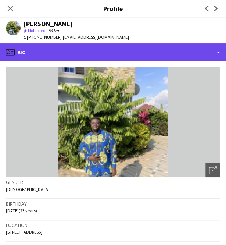
click at [151, 59] on div "profile Bio" at bounding box center [113, 52] width 226 height 18
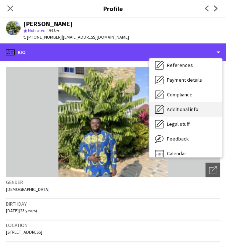
scroll to position [84, 0]
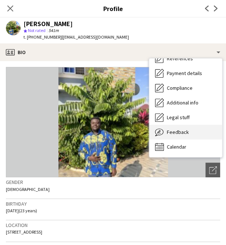
click at [184, 132] on span "Feedback" at bounding box center [178, 132] width 22 height 7
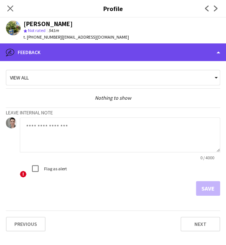
click at [171, 50] on div "bubble-pencil Feedback" at bounding box center [113, 52] width 226 height 18
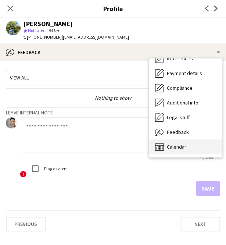
click at [177, 150] on div "Calendar Calendar" at bounding box center [185, 146] width 73 height 15
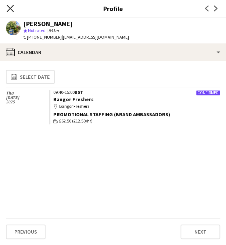
click at [12, 10] on icon "Close pop-in" at bounding box center [10, 8] width 7 height 7
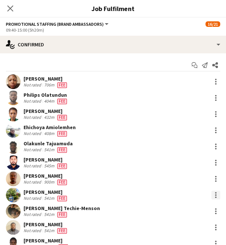
click at [211, 197] on div at bounding box center [215, 194] width 9 height 9
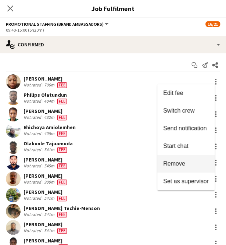
click at [184, 166] on span "Remove" at bounding box center [174, 163] width 22 height 6
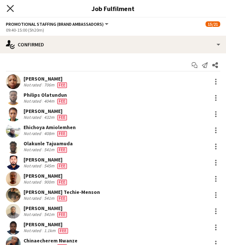
click at [12, 7] on icon at bounding box center [10, 8] width 7 height 7
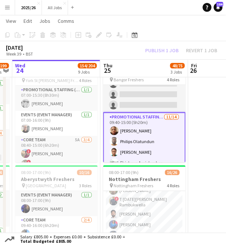
click at [159, 50] on div "Publish 1 job Revert 1 job" at bounding box center [181, 50] width 90 height 8
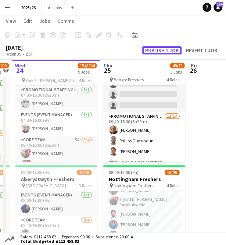
click at [159, 50] on button "Publish 1 job" at bounding box center [161, 50] width 39 height 8
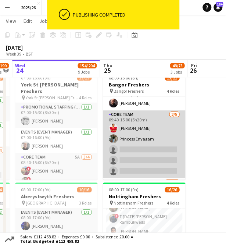
scroll to position [37, 0]
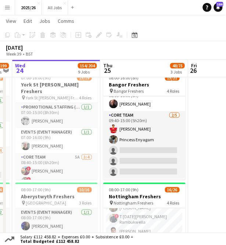
click at [7, 10] on app-icon "Menu" at bounding box center [7, 7] width 6 height 6
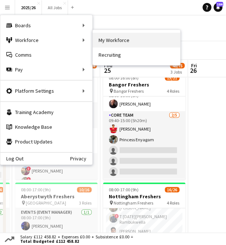
drag, startPoint x: 126, startPoint y: 31, endPoint x: 127, endPoint y: 40, distance: 8.5
click at [127, 40] on nav "My Workforce Recruiting" at bounding box center [136, 47] width 87 height 35
click at [127, 40] on link "My Workforce" at bounding box center [136, 40] width 87 height 15
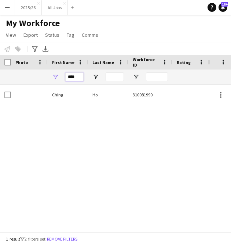
click at [78, 79] on input "****" at bounding box center [74, 76] width 18 height 9
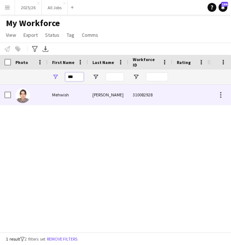
type input "***"
click at [53, 91] on div "Mehwish" at bounding box center [68, 95] width 40 height 20
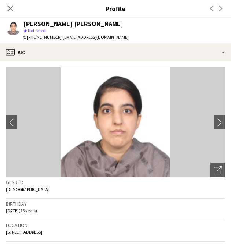
scroll to position [129, 0]
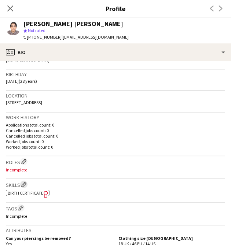
click at [25, 183] on app-icon "Edit crew company skills" at bounding box center [23, 184] width 5 height 5
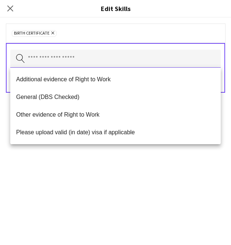
click at [73, 65] on input "text" at bounding box center [115, 59] width 211 height 18
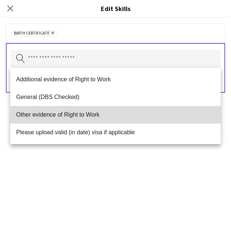
click at [88, 113] on span "Other evidence of Right to Work" at bounding box center [115, 114] width 199 height 7
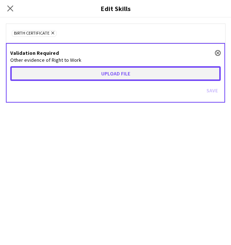
click at [85, 76] on button "Upload file" at bounding box center [115, 73] width 211 height 15
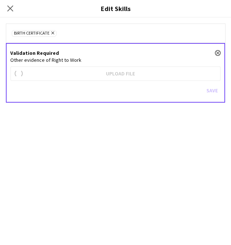
click at [181, 155] on div "Birth Certificate Remove Validation Required close Other evidence of Right to W…" at bounding box center [115, 131] width 231 height 227
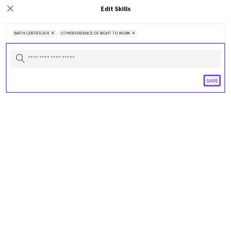
click at [212, 78] on button "Save" at bounding box center [212, 81] width 17 height 12
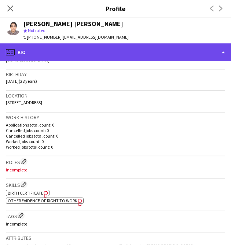
click at [173, 55] on div "profile Bio" at bounding box center [115, 52] width 231 height 18
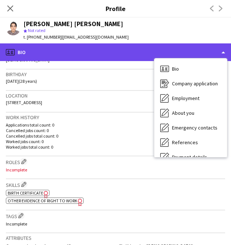
click at [131, 55] on div "profile Bio" at bounding box center [115, 52] width 231 height 18
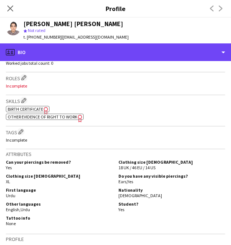
scroll to position [301, 0]
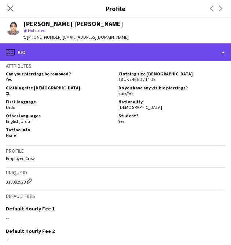
click at [165, 61] on div "profile Bio" at bounding box center [115, 52] width 231 height 18
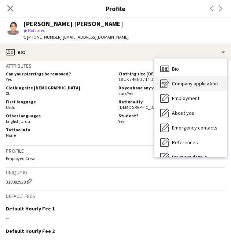
click at [185, 82] on span "Company application" at bounding box center [195, 83] width 46 height 7
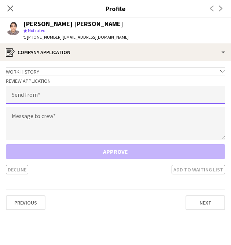
click at [160, 98] on input "email" at bounding box center [116, 95] width 220 height 18
type input "**********"
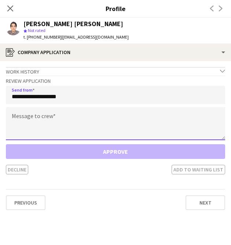
click at [69, 134] on textarea at bounding box center [116, 123] width 220 height 33
paste textarea "**********"
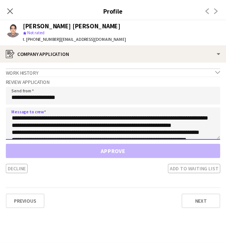
scroll to position [71, 0]
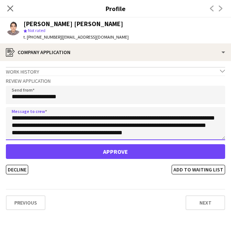
type textarea "**********"
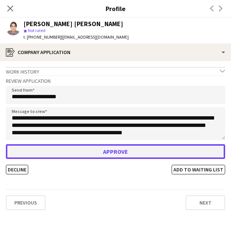
click at [95, 152] on button "Approve" at bounding box center [116, 151] width 220 height 15
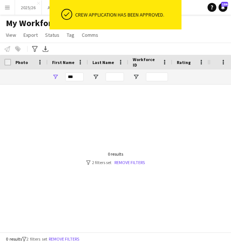
click at [87, 18] on div "Crew application has been approved." at bounding box center [126, 14] width 109 height 29
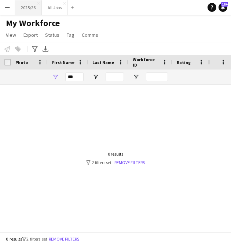
click at [22, 12] on button "2025/26 Close" at bounding box center [28, 7] width 27 height 14
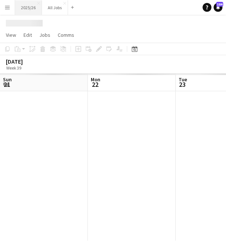
scroll to position [0, 176]
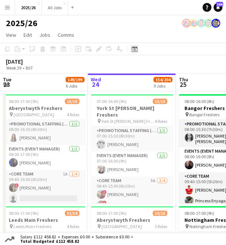
click at [136, 51] on icon "Date picker" at bounding box center [135, 49] width 6 height 6
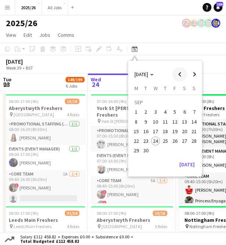
click at [180, 76] on span "Previous month" at bounding box center [179, 74] width 15 height 15
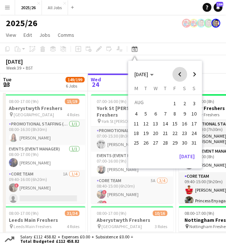
click at [180, 76] on span "Previous month" at bounding box center [179, 74] width 15 height 15
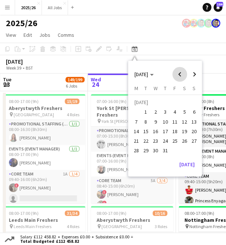
click at [180, 76] on span "Previous month" at bounding box center [179, 74] width 15 height 15
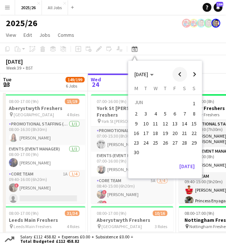
click at [180, 76] on span "Previous month" at bounding box center [179, 74] width 15 height 15
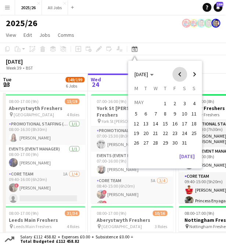
click at [181, 76] on span "Previous month" at bounding box center [179, 74] width 15 height 15
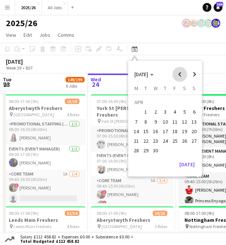
click at [181, 76] on span "Previous month" at bounding box center [179, 74] width 15 height 15
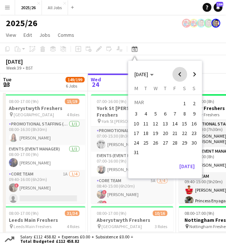
click at [181, 76] on span "Previous month" at bounding box center [179, 74] width 15 height 15
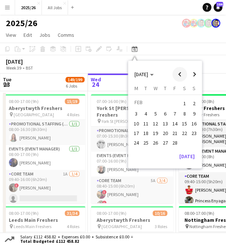
click at [181, 76] on span "Previous month" at bounding box center [179, 74] width 15 height 15
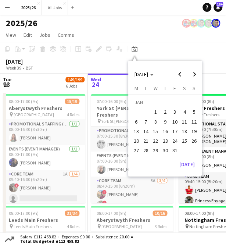
click at [138, 121] on span "6" at bounding box center [136, 121] width 9 height 9
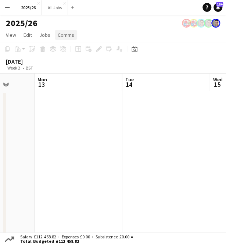
scroll to position [0, 318]
click at [55, 11] on button "All Jobs Close" at bounding box center [55, 7] width 26 height 14
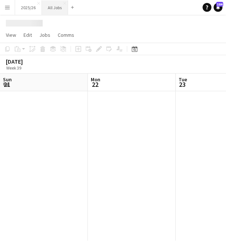
scroll to position [0, 176]
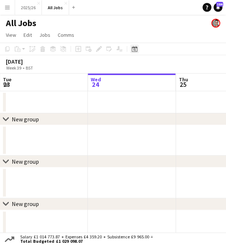
click at [134, 48] on icon at bounding box center [135, 49] width 6 height 6
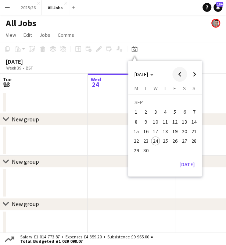
click at [180, 72] on span "Previous month" at bounding box center [179, 74] width 15 height 15
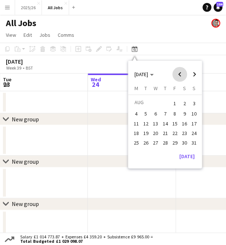
click at [180, 72] on span "Previous month" at bounding box center [179, 74] width 15 height 15
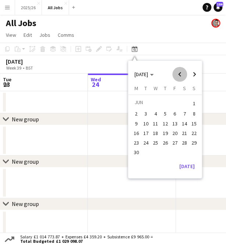
click at [180, 72] on span "Previous month" at bounding box center [179, 74] width 15 height 15
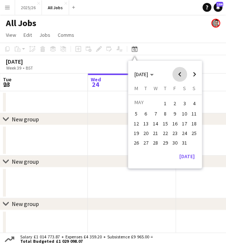
click at [180, 72] on span "Previous month" at bounding box center [179, 74] width 15 height 15
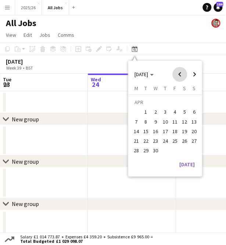
click at [180, 72] on span "Previous month" at bounding box center [179, 74] width 15 height 15
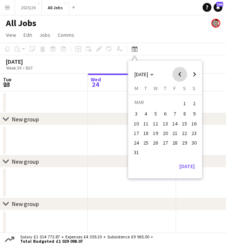
click at [180, 72] on span "Previous month" at bounding box center [179, 74] width 15 height 15
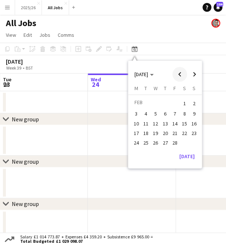
click at [180, 72] on span "Previous month" at bounding box center [179, 74] width 15 height 15
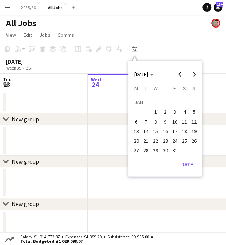
click at [165, 129] on span "16" at bounding box center [165, 131] width 9 height 9
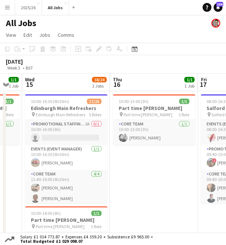
click at [12, 11] on button "Menu" at bounding box center [7, 7] width 15 height 15
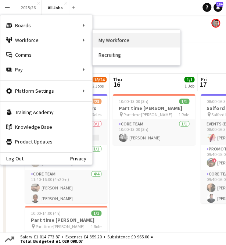
click at [119, 44] on link "My Workforce" at bounding box center [136, 40] width 87 height 15
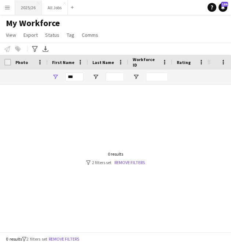
click at [26, 9] on button "2025/26 Close" at bounding box center [28, 7] width 27 height 14
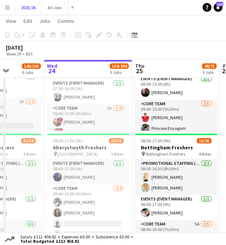
scroll to position [72, 0]
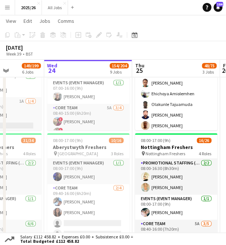
click at [184, 117] on app-card-role "Promotional Staffing (Brand Ambassadors) 11/14 09:40-15:00 (5h20m) Folakemi Aru…" at bounding box center [176, 127] width 82 height 166
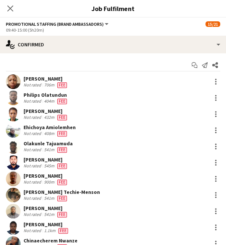
scroll to position [76, 0]
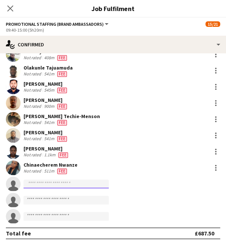
click at [71, 183] on input at bounding box center [66, 183] width 85 height 9
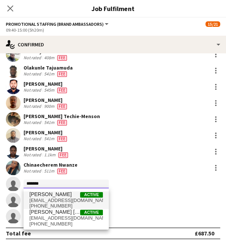
type input "*******"
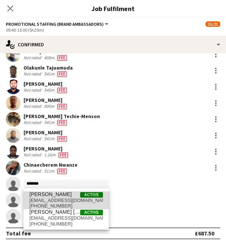
click at [73, 196] on span "Mehwish Fatima Active" at bounding box center [65, 194] width 73 height 6
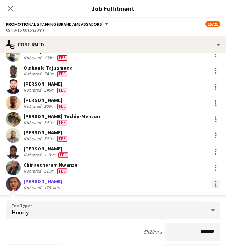
click at [213, 184] on div at bounding box center [215, 183] width 9 height 9
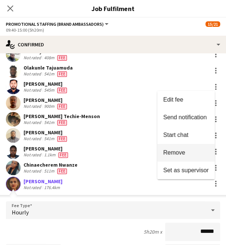
click at [179, 151] on span "Remove" at bounding box center [174, 152] width 22 height 6
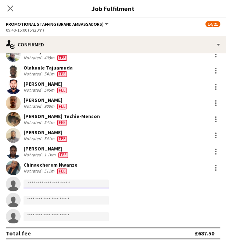
click at [78, 185] on input at bounding box center [66, 183] width 85 height 9
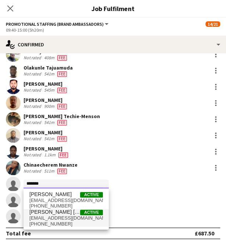
type input "*******"
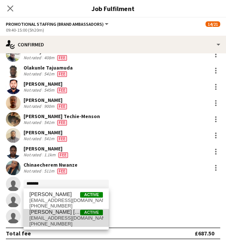
click at [67, 219] on span "mehwishkhanniazi110@gmail.com" at bounding box center [65, 218] width 73 height 6
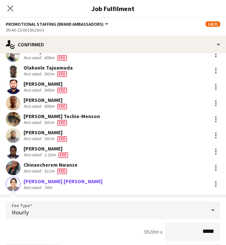
type input "******"
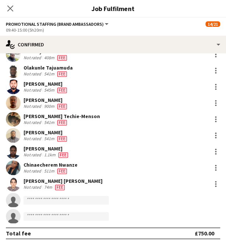
click at [17, 181] on app-user-avatar at bounding box center [13, 183] width 15 height 15
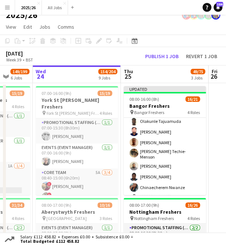
scroll to position [204, 0]
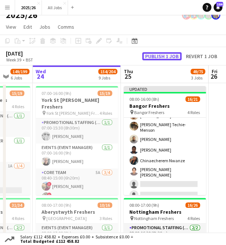
click at [162, 53] on button "Publish 1 job" at bounding box center [161, 56] width 39 height 8
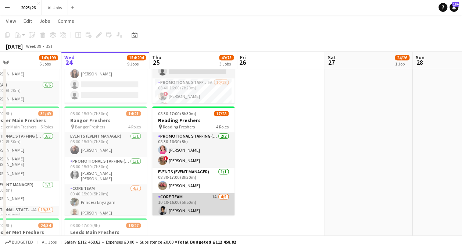
scroll to position [91, 0]
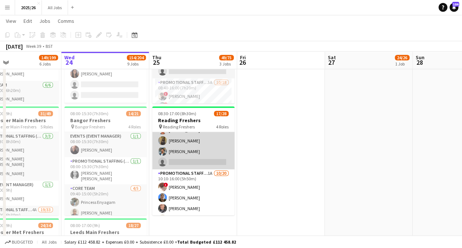
click at [205, 157] on app-card-role "Core Team 1A 4/5 10:10-16:00 (5h50m) Tyreece Beaumont Rohan Singh Raksha Agrawa…" at bounding box center [193, 135] width 82 height 68
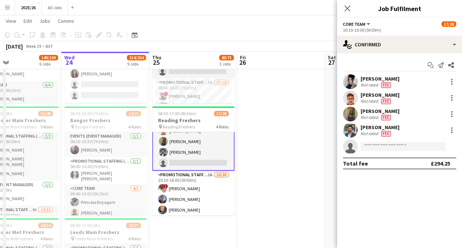
scroll to position [92, 0]
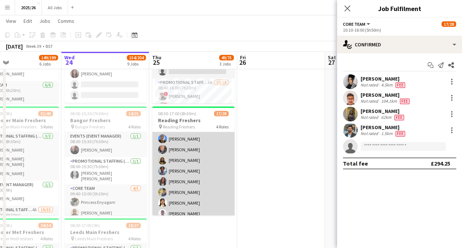
click at [192, 174] on app-card-role "Promotional Staffing (Brand Ambassadors) 1A 10/20 10:10-16:00 (5h50m) ! Gulhasi…" at bounding box center [193, 223] width 82 height 227
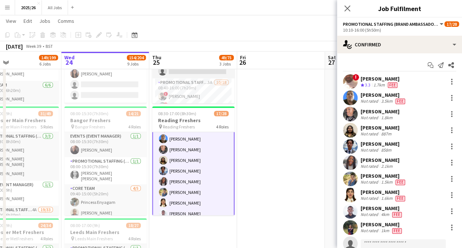
scroll to position [41, 0]
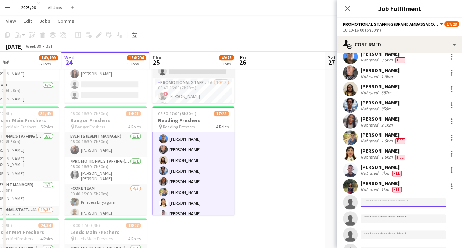
click at [390, 201] on input at bounding box center [402, 202] width 85 height 9
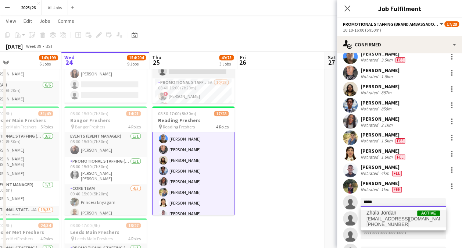
type input "*****"
click at [395, 218] on span "zhalaj@hotmail.co.uk" at bounding box center [402, 219] width 73 height 6
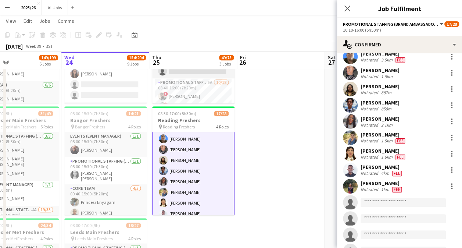
scroll to position [50, 0]
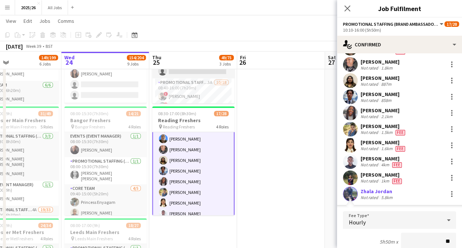
type input "***"
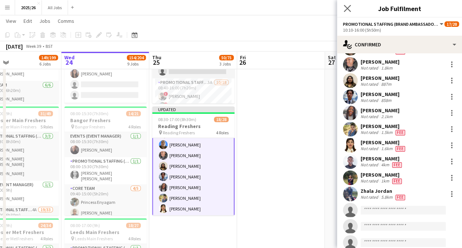
click at [344, 6] on icon "Close pop-in" at bounding box center [347, 8] width 7 height 7
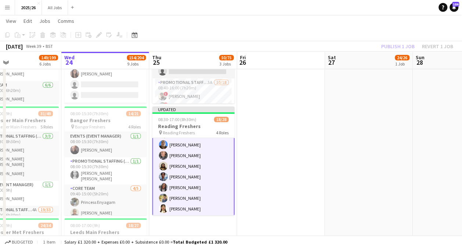
click at [408, 44] on div "Publish 1 job Revert 1 job" at bounding box center [417, 47] width 90 height 10
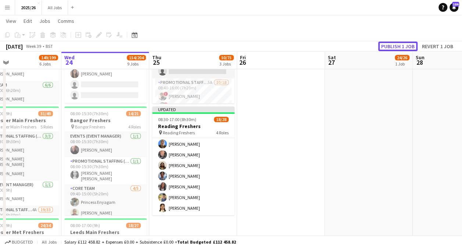
click at [408, 44] on button "Publish 1 job" at bounding box center [397, 47] width 39 height 10
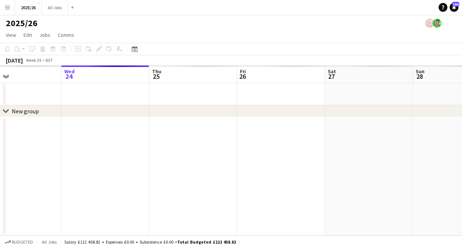
scroll to position [0, 0]
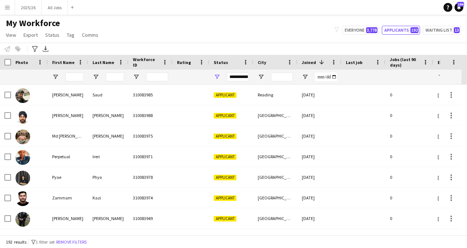
click at [228, 78] on div "**********" at bounding box center [238, 76] width 22 height 9
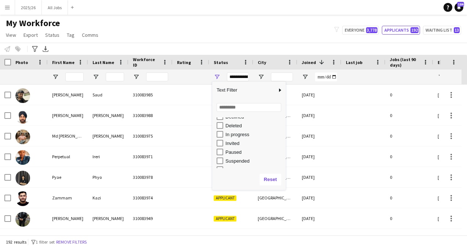
scroll to position [43, 0]
type input "**********"
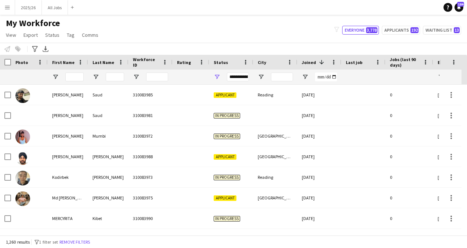
click at [189, 25] on div "My Workforce View Views Default view New view Update view Delete view Edit name…" at bounding box center [233, 30] width 467 height 25
click at [274, 76] on input "City Filter Input" at bounding box center [282, 76] width 22 height 9
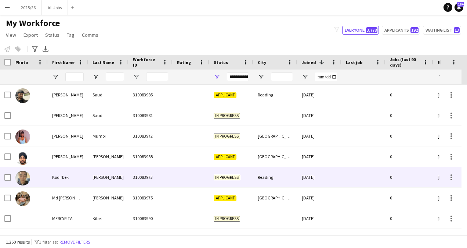
click at [248, 180] on div "In progress" at bounding box center [231, 177] width 44 height 20
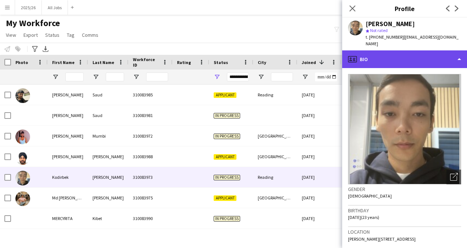
click at [407, 65] on div "profile Bio" at bounding box center [404, 59] width 125 height 18
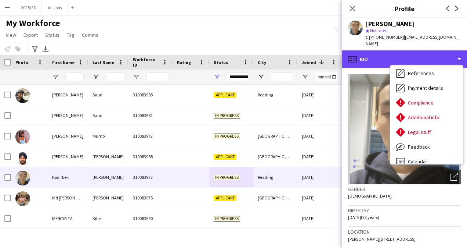
scroll to position [77, 0]
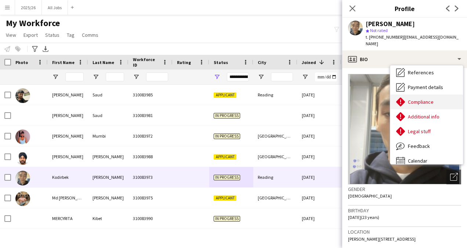
click at [424, 94] on div "Compliance Compliance" at bounding box center [427, 101] width 73 height 15
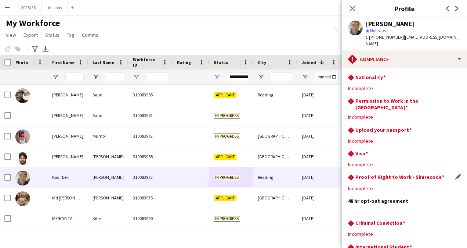
scroll to position [55, 0]
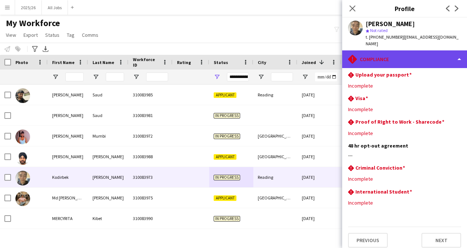
click at [413, 58] on div "rhombus-alert Compliance" at bounding box center [404, 59] width 125 height 18
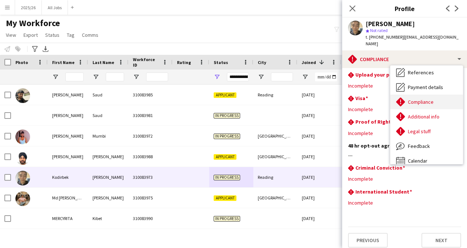
click at [422, 101] on span "Compliance" at bounding box center [421, 101] width 26 height 7
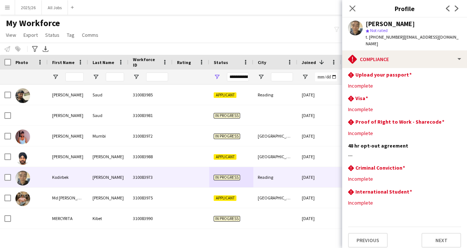
scroll to position [0, 0]
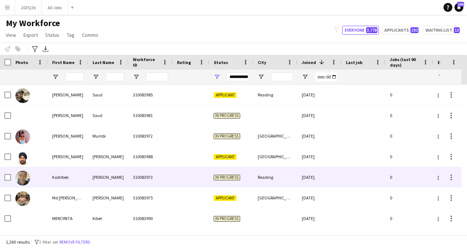
click at [229, 172] on div "In progress" at bounding box center [231, 177] width 44 height 20
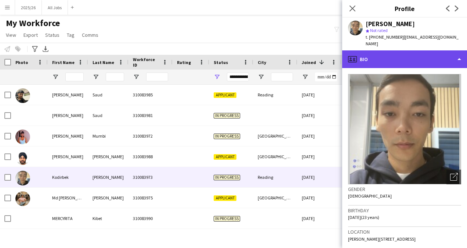
click at [391, 58] on div "profile Bio" at bounding box center [404, 59] width 125 height 18
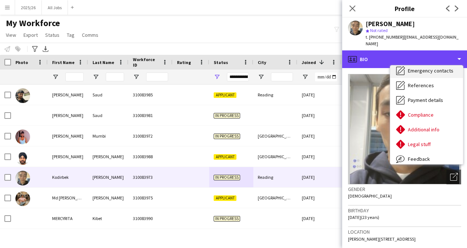
scroll to position [84, 0]
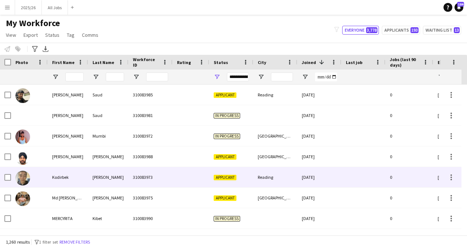
click at [201, 176] on div at bounding box center [191, 177] width 37 height 20
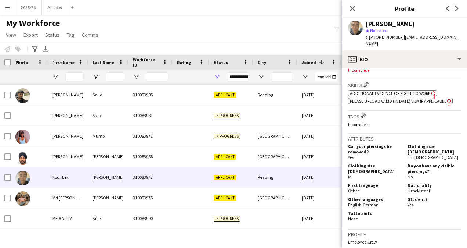
scroll to position [333, 0]
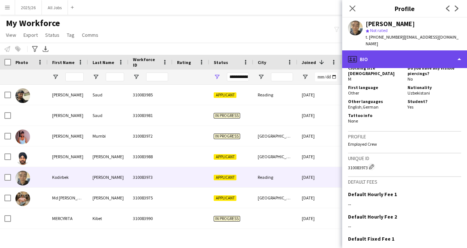
click at [412, 52] on div "profile Bio" at bounding box center [404, 59] width 125 height 18
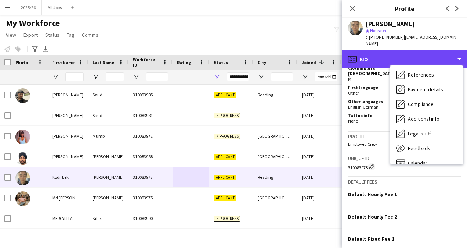
scroll to position [75, 0]
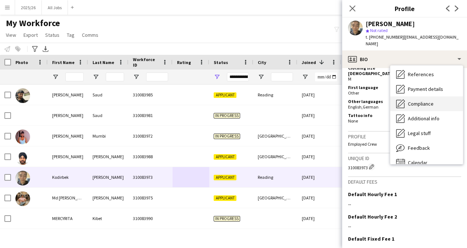
click at [423, 104] on span "Compliance" at bounding box center [421, 103] width 26 height 7
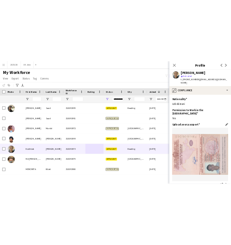
scroll to position [126, 0]
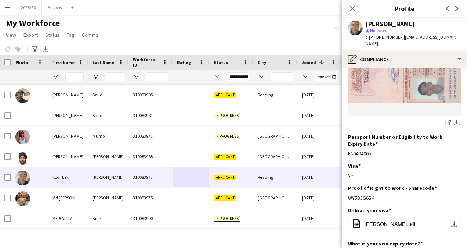
drag, startPoint x: 375, startPoint y: 191, endPoint x: 347, endPoint y: 191, distance: 28.3
click at [347, 191] on app-section-data-types "Nationality Edit this field Uzbekistani Permission to Work in the [GEOGRAPHIC_D…" at bounding box center [404, 158] width 125 height 180
copy div "WY5D5G6SK"
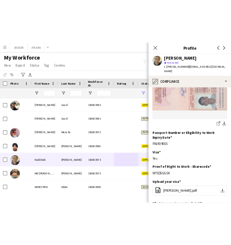
scroll to position [111, 0]
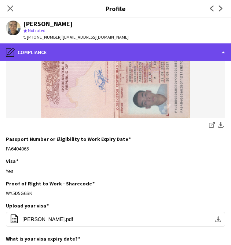
click at [28, 51] on div "pencil4 Compliance" at bounding box center [115, 52] width 231 height 18
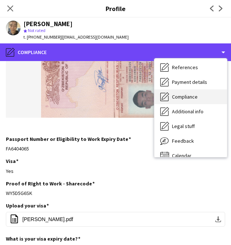
scroll to position [0, 0]
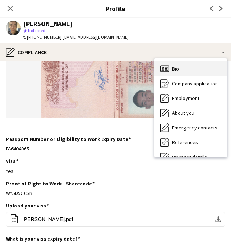
click at [180, 71] on div "Bio Bio" at bounding box center [191, 68] width 73 height 15
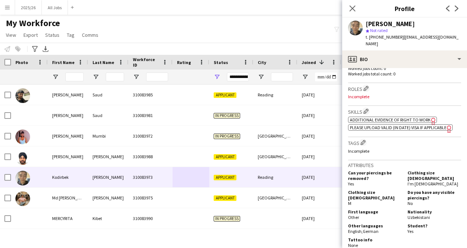
scroll to position [208, 0]
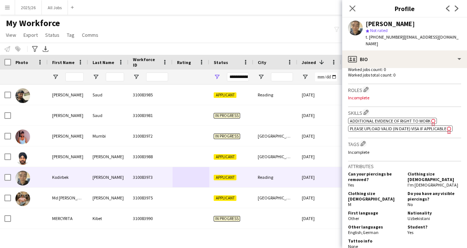
click at [367, 116] on h3 "Skills Edit crew company skills" at bounding box center [404, 112] width 113 height 8
click at [367, 109] on app-icon "Edit crew company skills" at bounding box center [366, 111] width 5 height 5
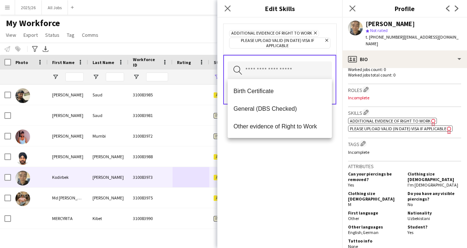
click at [258, 64] on input "text" at bounding box center [280, 70] width 104 height 18
click at [276, 121] on mat-option "Other evidence of Right to Work" at bounding box center [280, 126] width 104 height 18
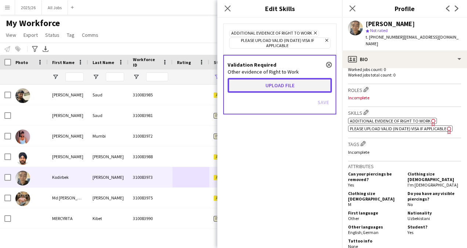
click at [254, 86] on button "Upload file" at bounding box center [280, 85] width 104 height 15
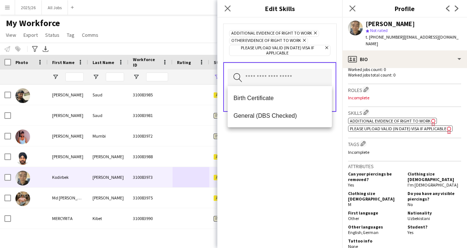
click at [279, 160] on div "Additional evidence of Right to Work Remove Other evidence of Right to Work Rem…" at bounding box center [280, 133] width 125 height 230
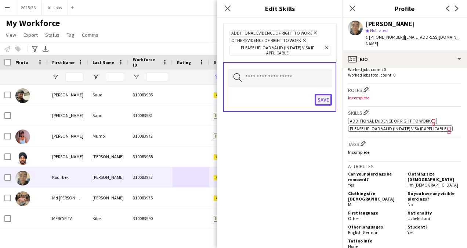
click at [318, 97] on button "Save" at bounding box center [323, 100] width 17 height 12
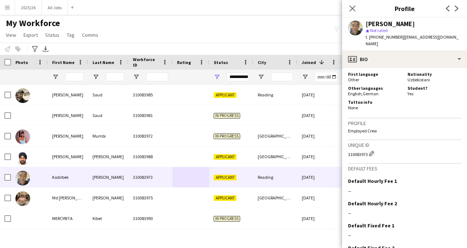
scroll to position [355, 0]
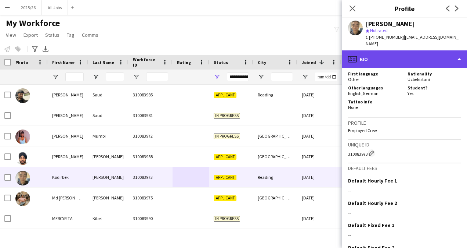
click at [396, 62] on div "profile Bio" at bounding box center [404, 59] width 125 height 18
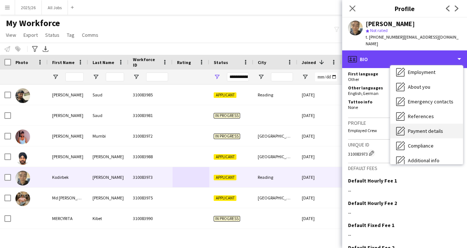
scroll to position [33, 0]
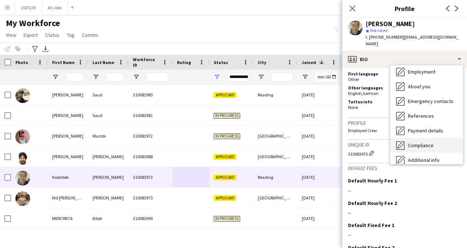
click at [429, 146] on span "Compliance" at bounding box center [421, 145] width 26 height 7
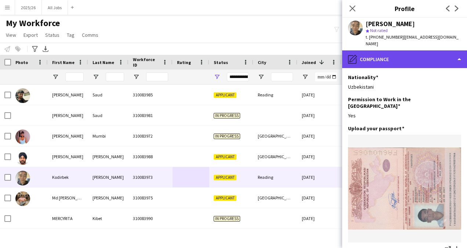
click at [402, 57] on div "pencil4 Compliance" at bounding box center [404, 59] width 125 height 18
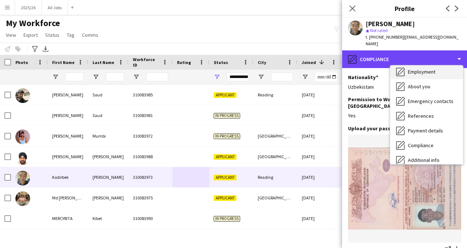
scroll to position [0, 0]
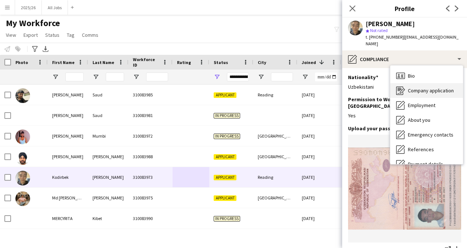
click at [426, 89] on span "Company application" at bounding box center [431, 90] width 46 height 7
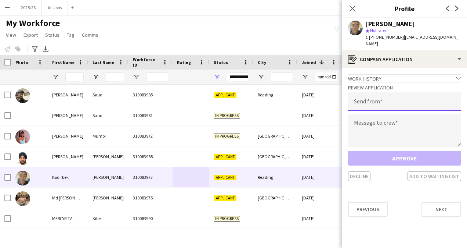
click at [398, 98] on input "email" at bounding box center [404, 101] width 113 height 18
type input "**********"
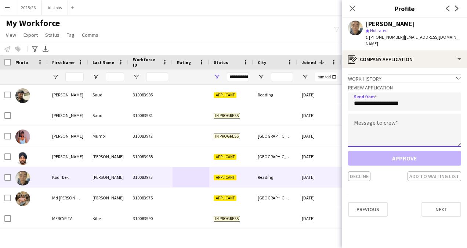
click at [376, 134] on textarea at bounding box center [404, 130] width 113 height 33
paste textarea "**********"
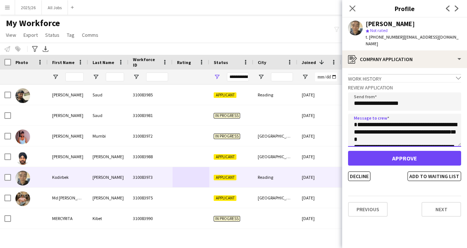
scroll to position [151, 0]
type textarea "**********"
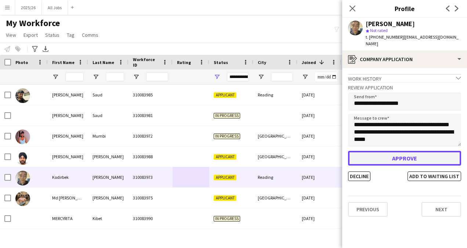
click at [395, 160] on button "Approve" at bounding box center [404, 158] width 113 height 15
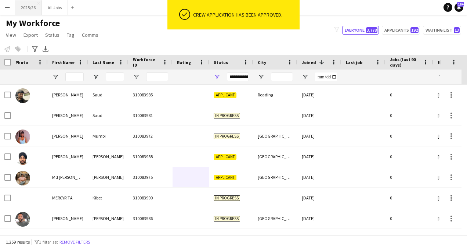
click at [29, 8] on button "2025/26 Close" at bounding box center [28, 7] width 27 height 14
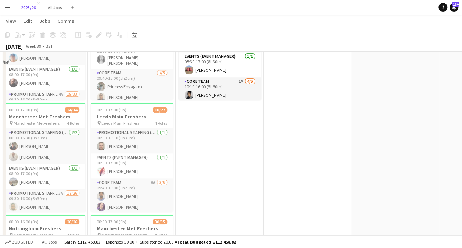
scroll to position [211, 0]
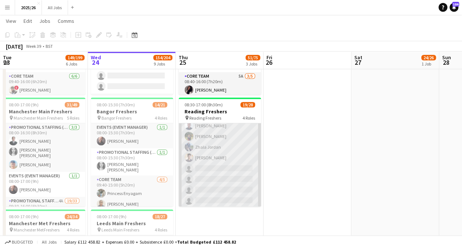
click at [219, 169] on app-card-role "Promotional Staffing (Brand Ambassadors) 1A [DATE] 10:10-16:00 (5h50m) ! [PERSO…" at bounding box center [220, 135] width 82 height 227
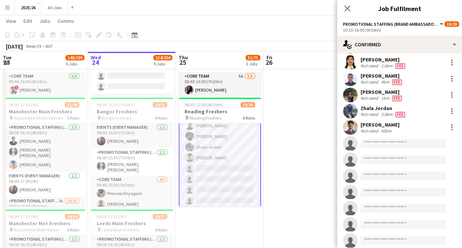
scroll to position [135, 0]
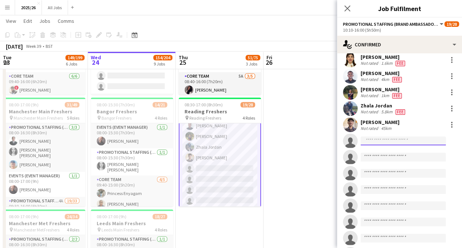
click at [374, 143] on input at bounding box center [402, 140] width 85 height 9
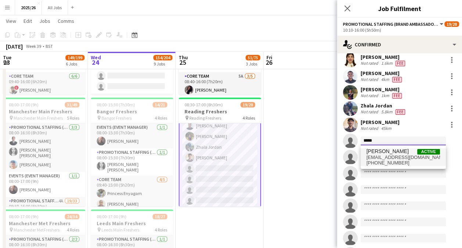
type input "*****"
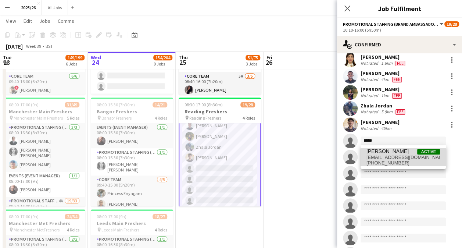
click at [390, 155] on span "[EMAIL_ADDRESS][DOMAIN_NAME]" at bounding box center [402, 157] width 73 height 6
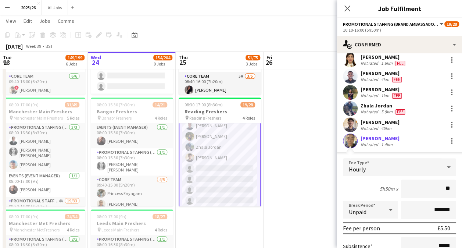
type input "***"
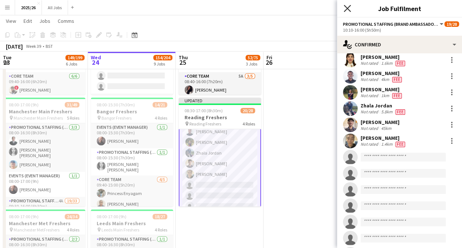
click at [347, 10] on icon "Close pop-in" at bounding box center [347, 8] width 7 height 7
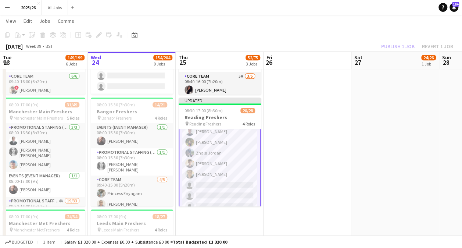
click at [390, 47] on div "Publish 1 job Revert 1 job" at bounding box center [417, 47] width 90 height 10
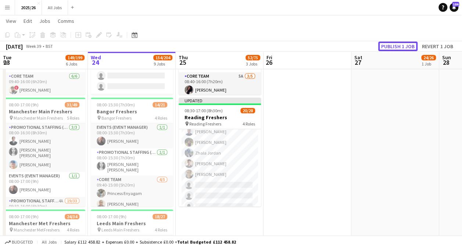
click at [390, 47] on button "Publish 1 job" at bounding box center [397, 47] width 39 height 10
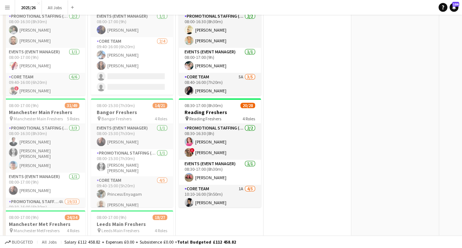
scroll to position [0, 0]
